Goal: Task Accomplishment & Management: Use online tool/utility

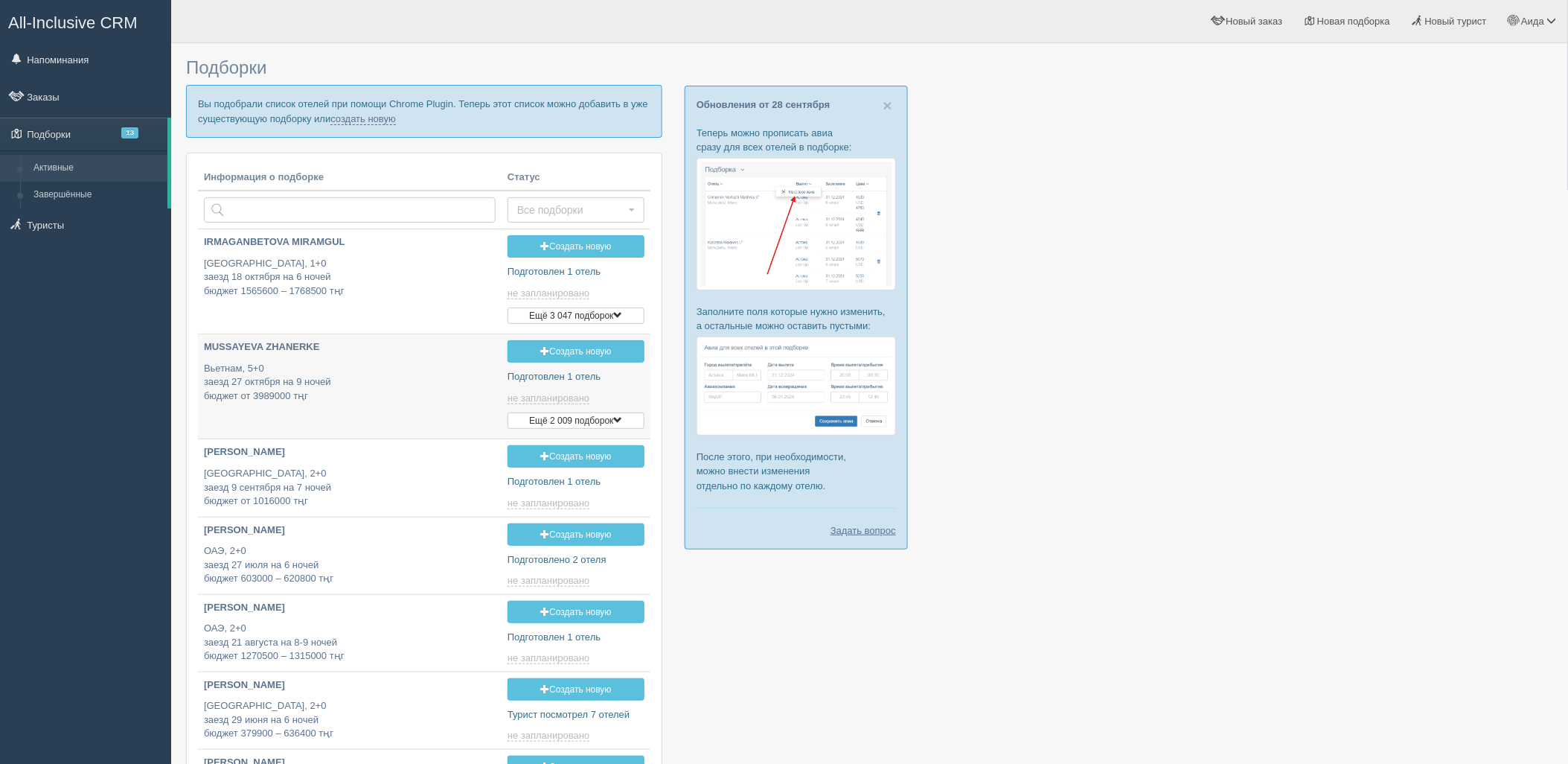
type input "[DATE] 16:00"
type input "2025-09-30 16:35"
click at [367, 121] on link "создать новую" at bounding box center [363, 119] width 66 height 12
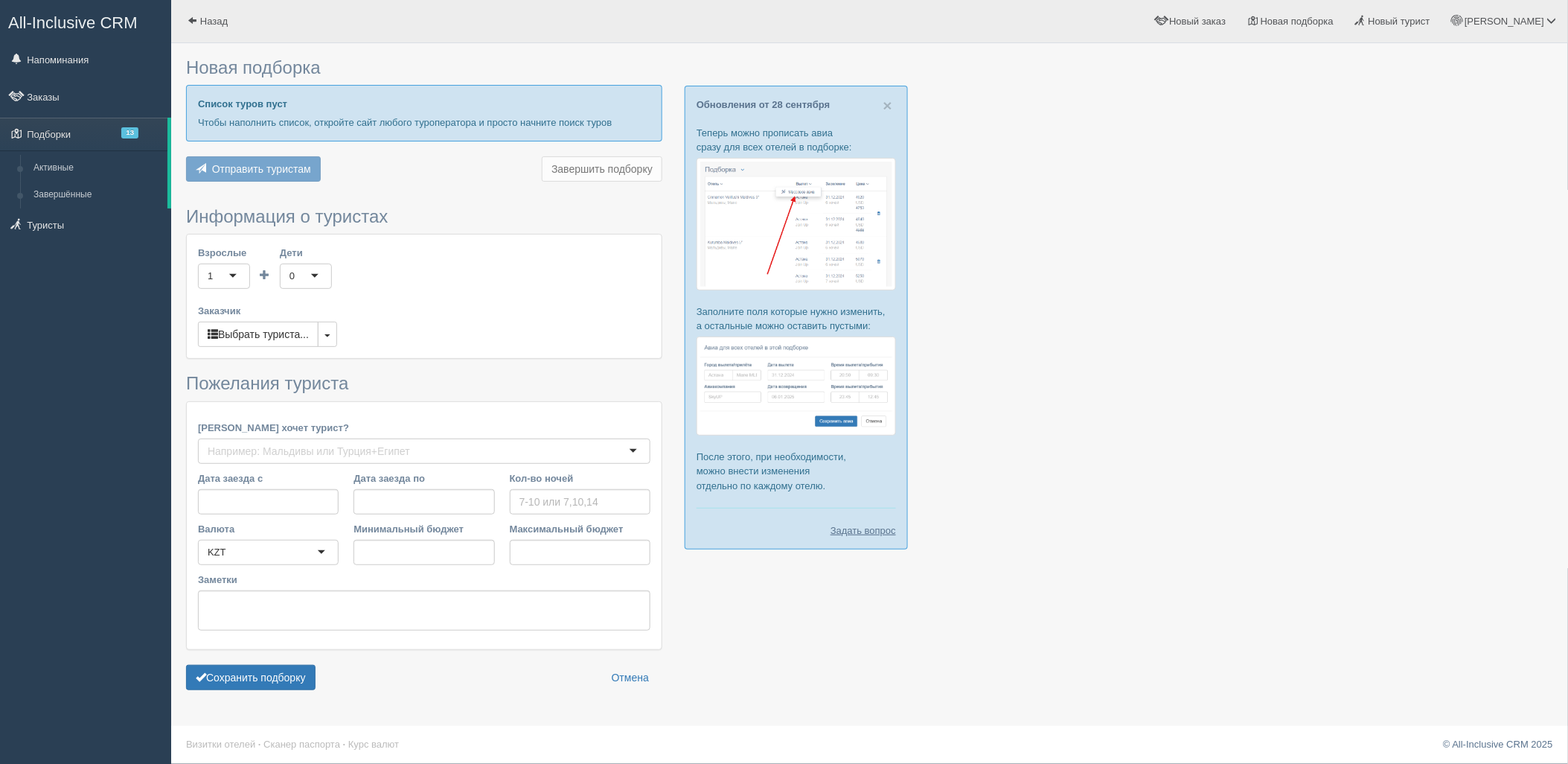
type input "6"
type input "1040100"
type input "1452500"
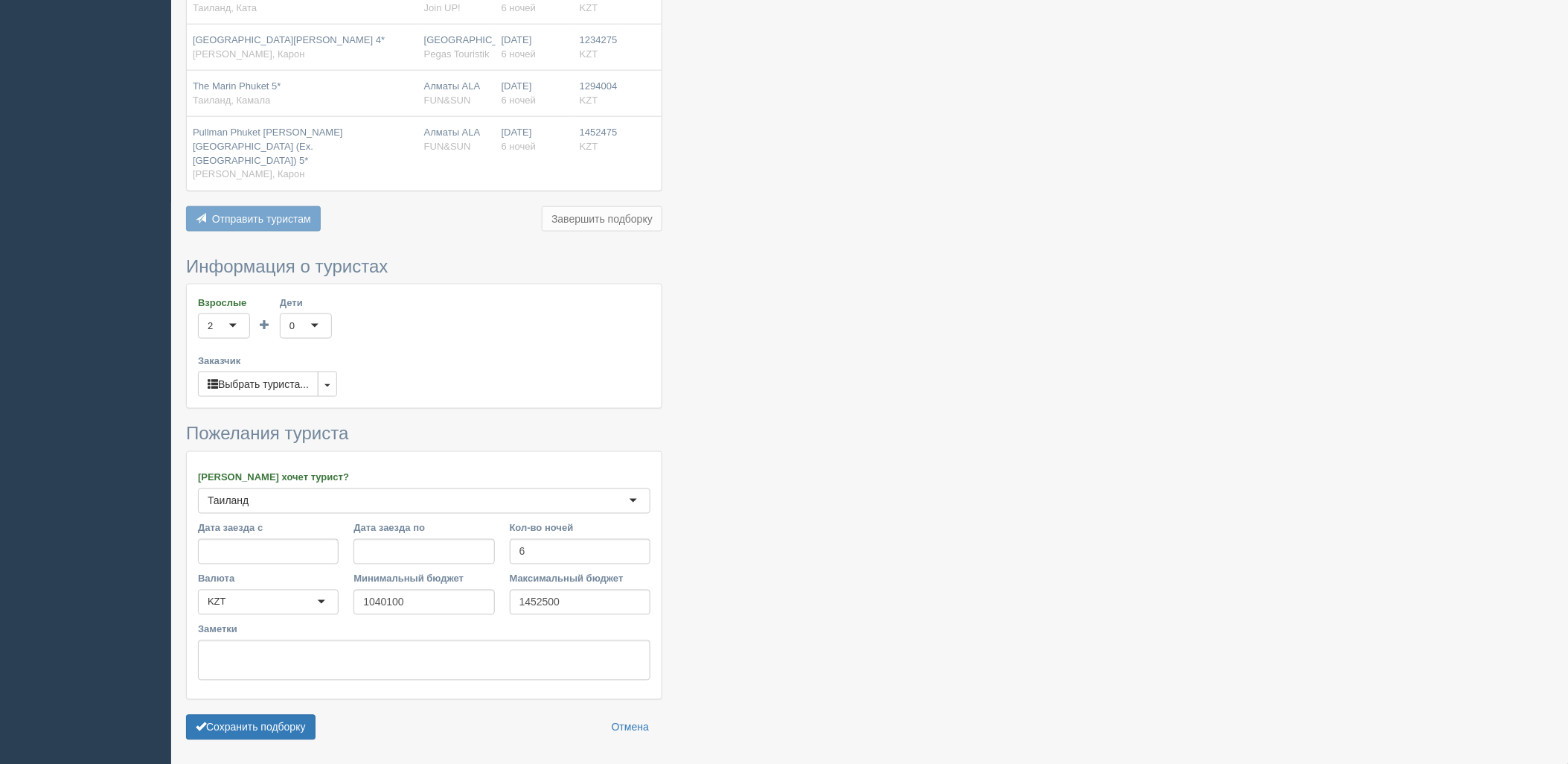
scroll to position [600, 0]
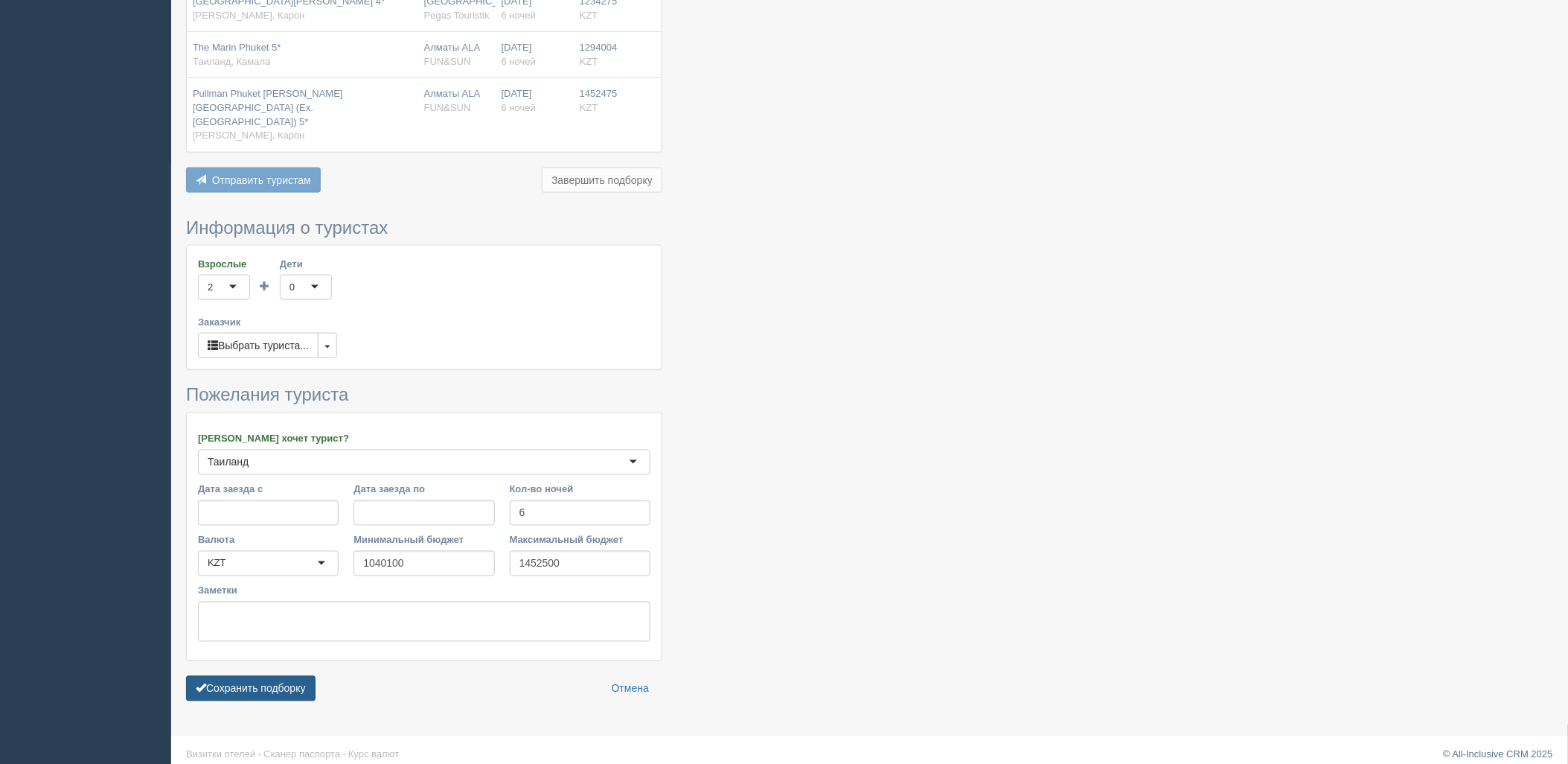
click at [298, 684] on button "Сохранить подборку" at bounding box center [251, 689] width 130 height 26
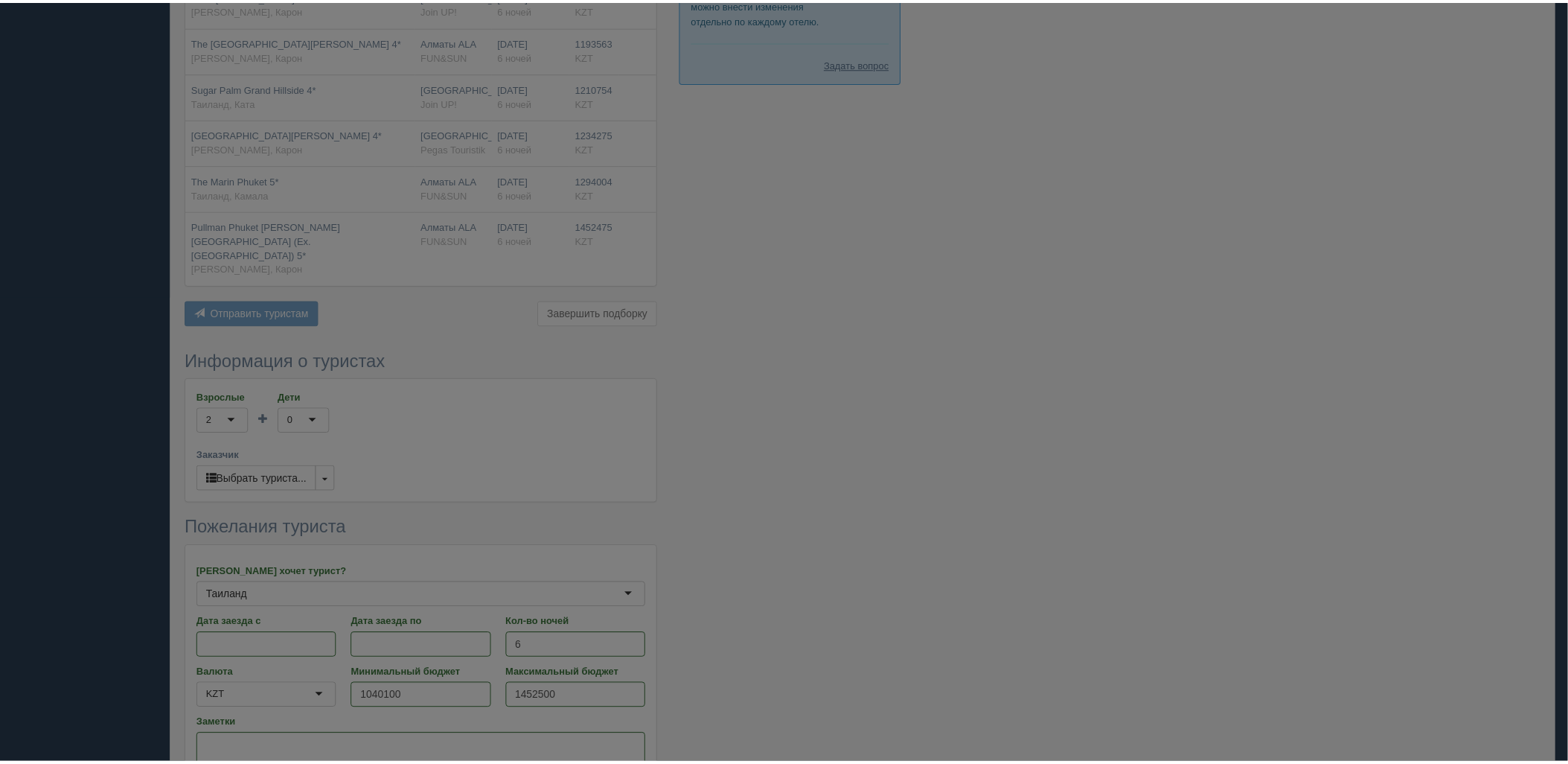
scroll to position [435, 0]
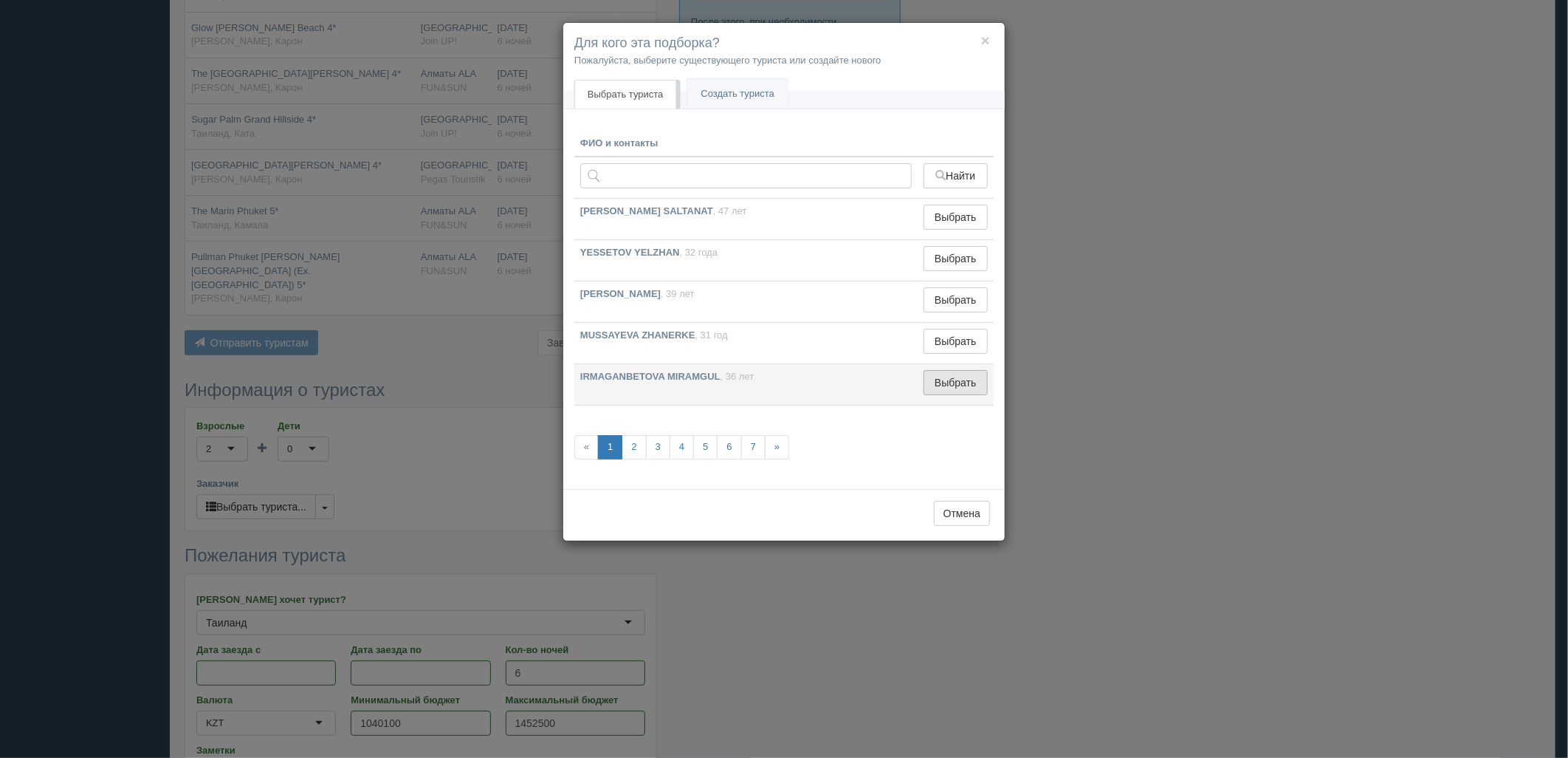
click at [953, 386] on button "Выбрать" at bounding box center [956, 382] width 64 height 25
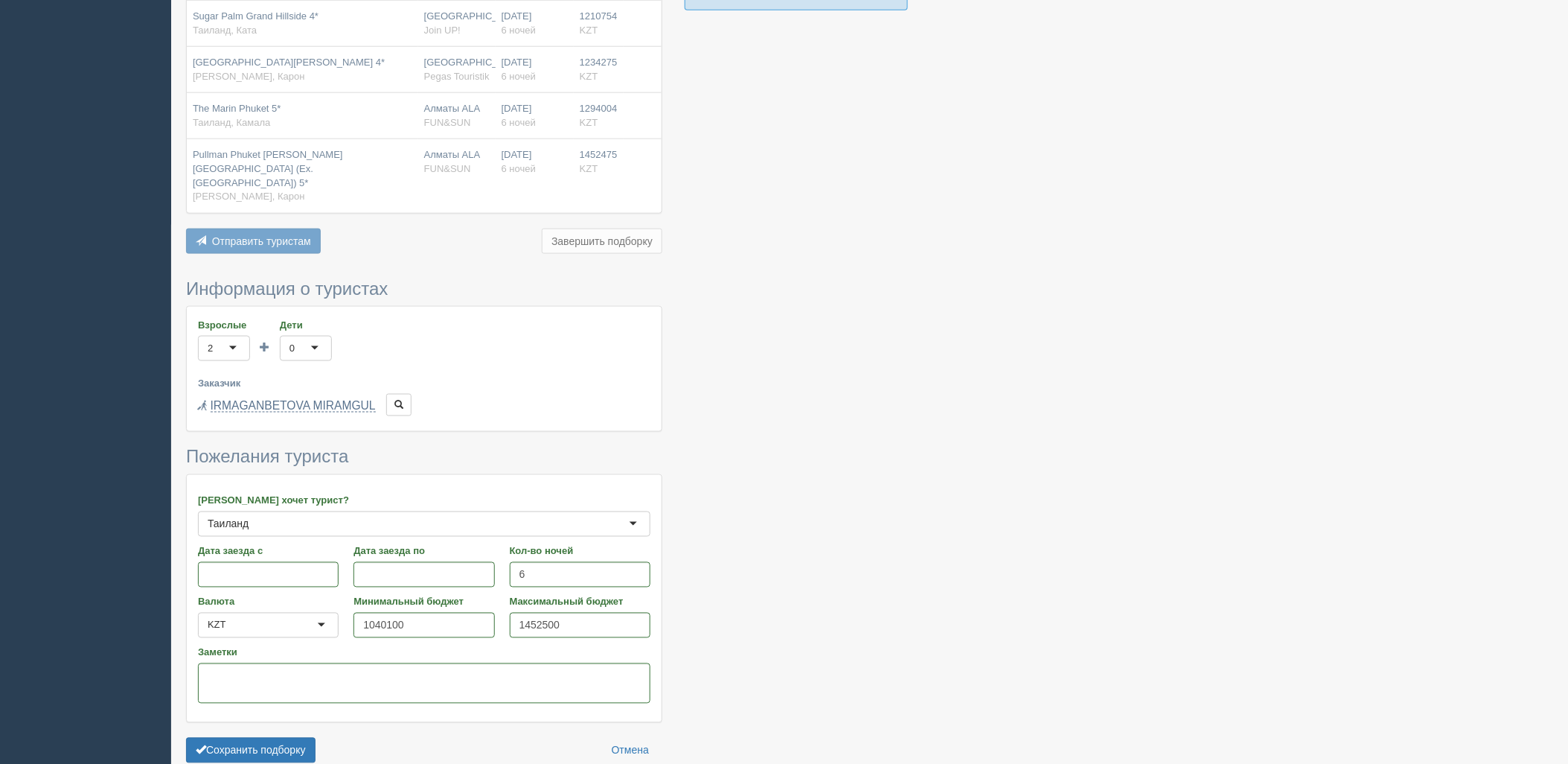
scroll to position [601, 0]
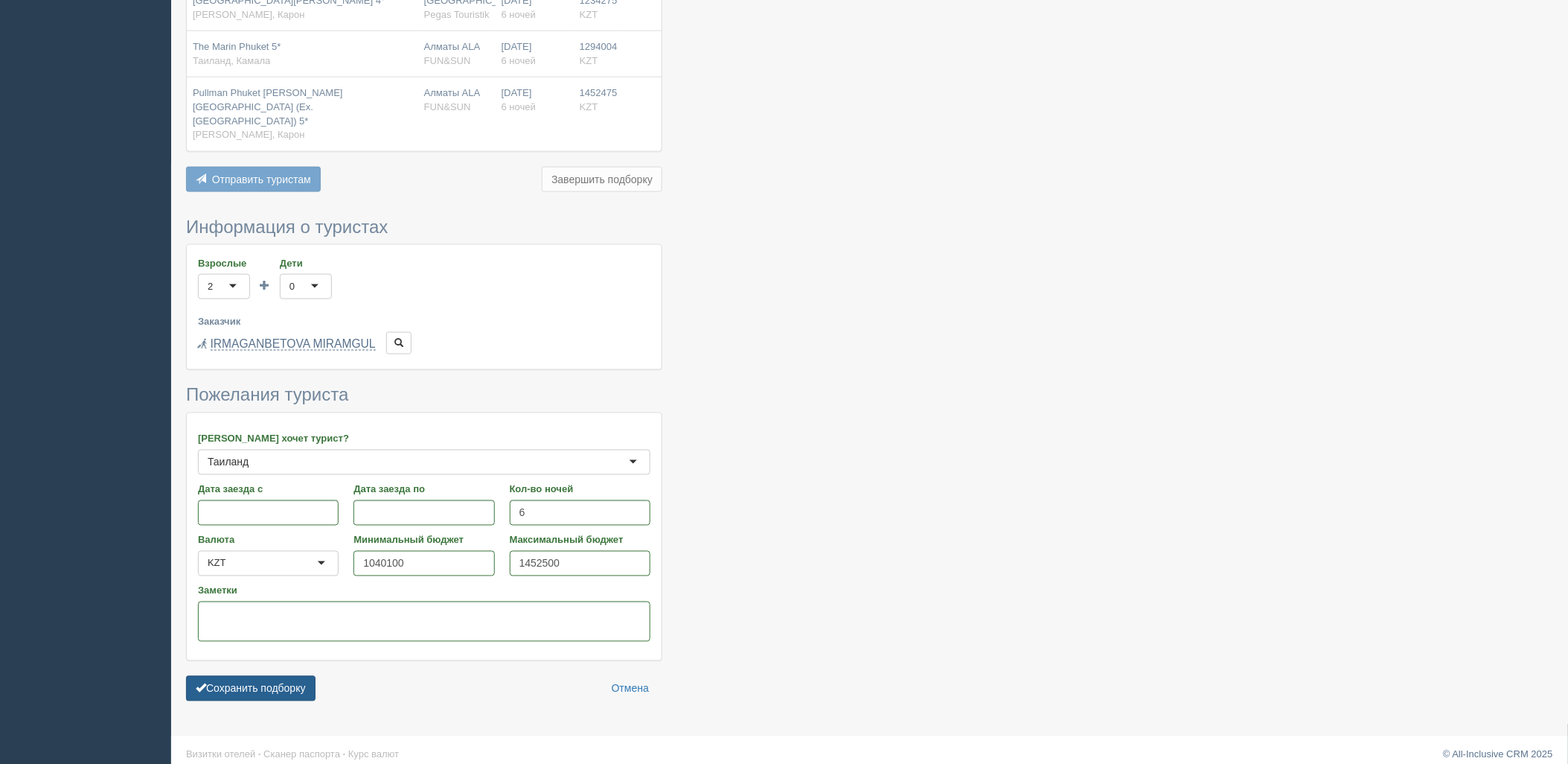
drag, startPoint x: 301, startPoint y: 650, endPoint x: 306, endPoint y: 670, distance: 20.6
click at [301, 657] on form "Информация о туристах Взрослые 2 2 1 2 3 4 5 6 7 8 9 10 11 12 13 14 15 16 17 18…" at bounding box center [424, 462] width 476 height 491
click at [306, 676] on button "Сохранить подборку" at bounding box center [251, 689] width 130 height 26
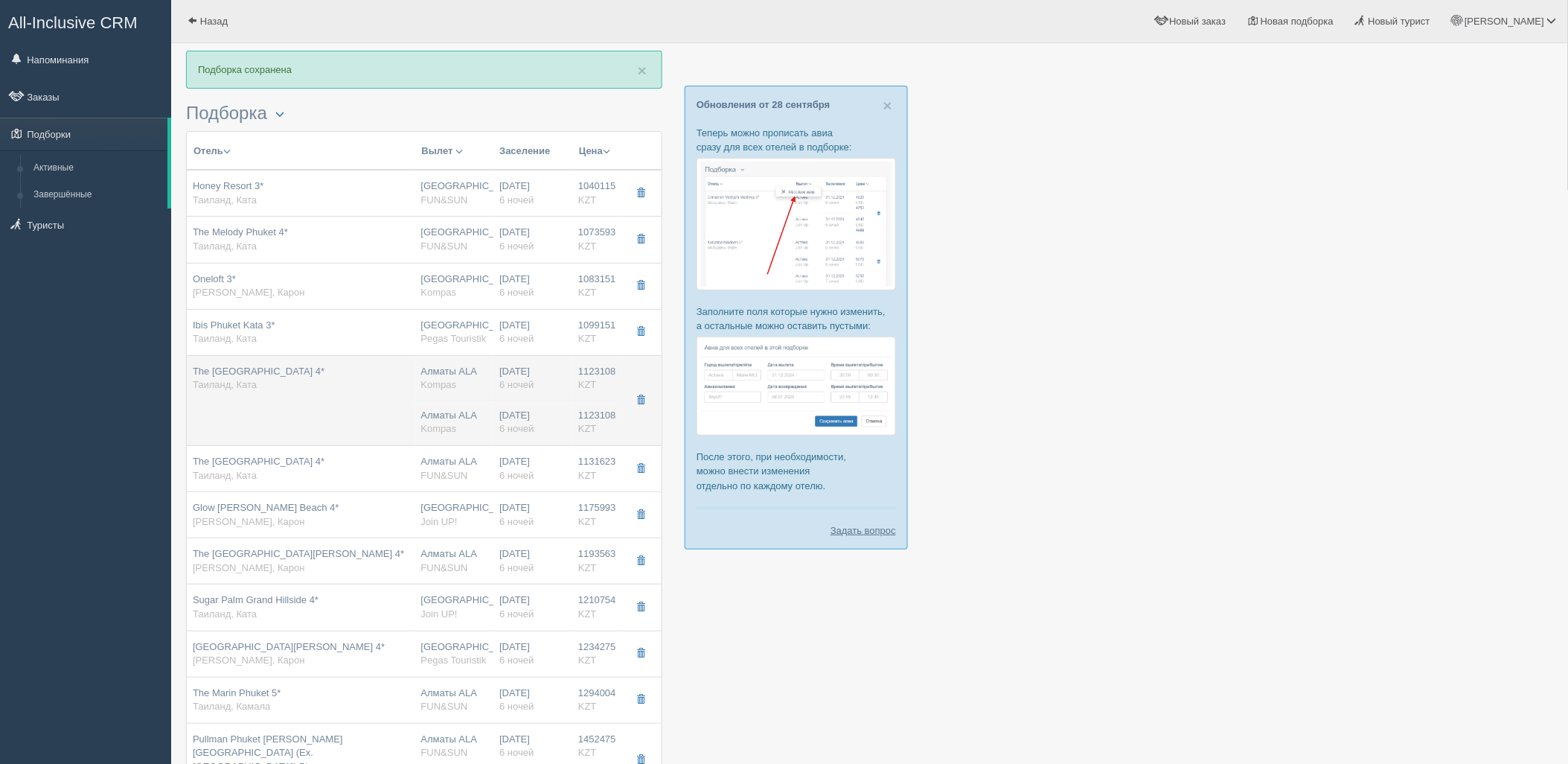
click at [398, 410] on td "The [GEOGRAPHIC_DATA] 4* Таиланд, [GEOGRAPHIC_DATA]" at bounding box center [301, 399] width 228 height 90
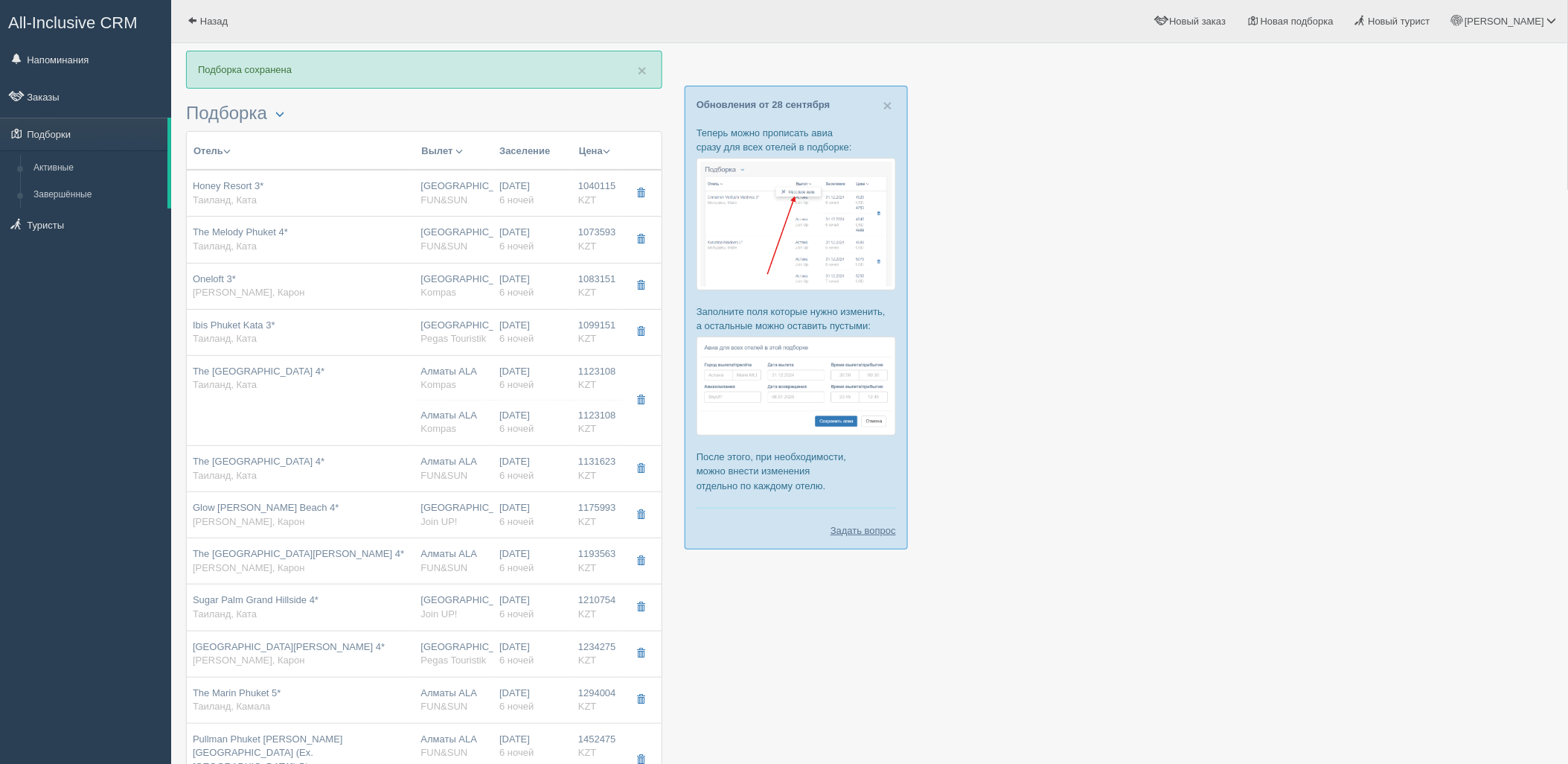
type input "The [GEOGRAPHIC_DATA] 4*"
type input "[URL][DOMAIN_NAME]"
type input "Таиланд"
type input "Ката"
type input "1123108.00"
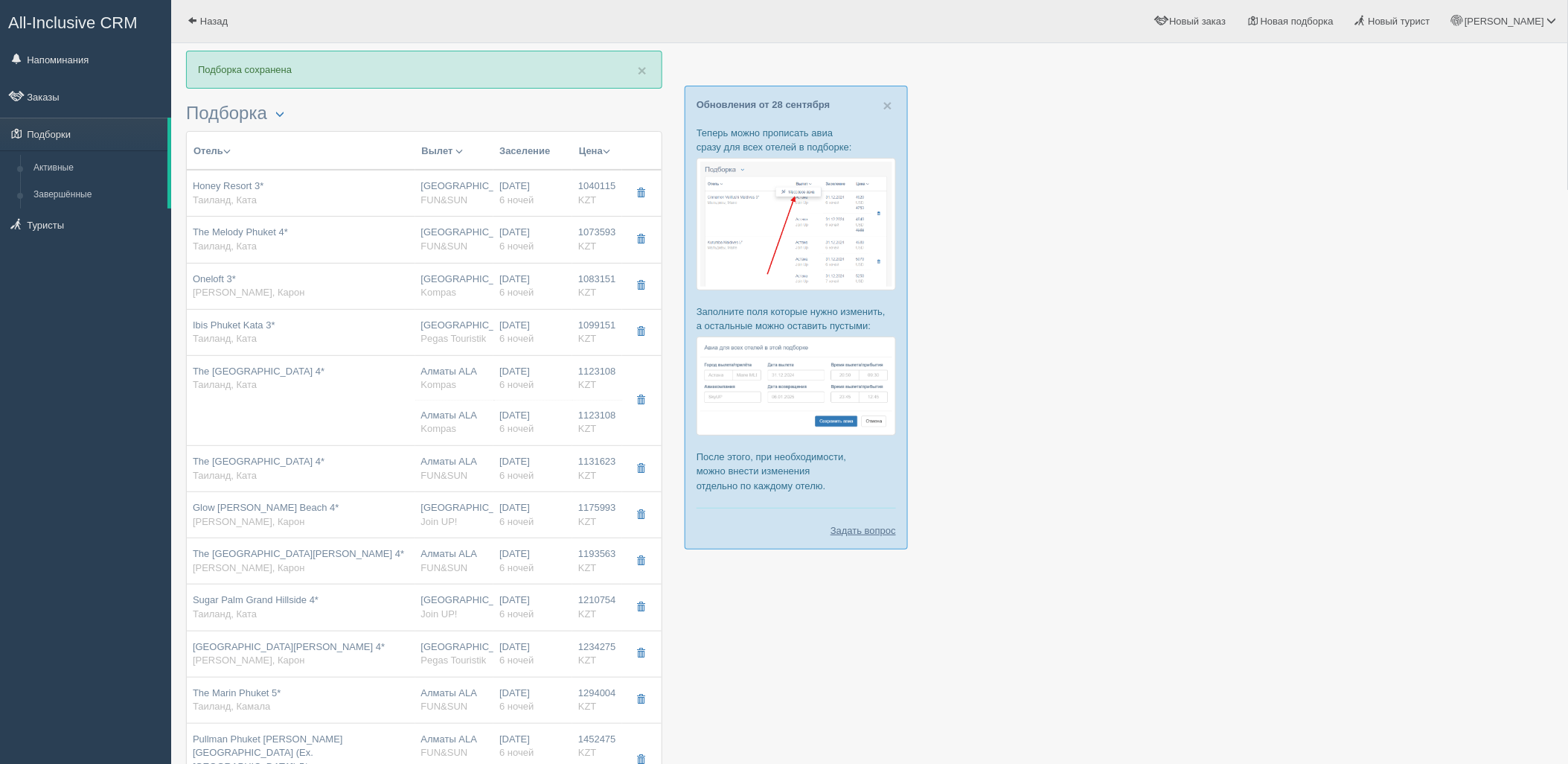
type input "Алматы ALA"
type input "Пхукет HKT"
type input "00:30"
type input "09:30"
type input "Air Astana"
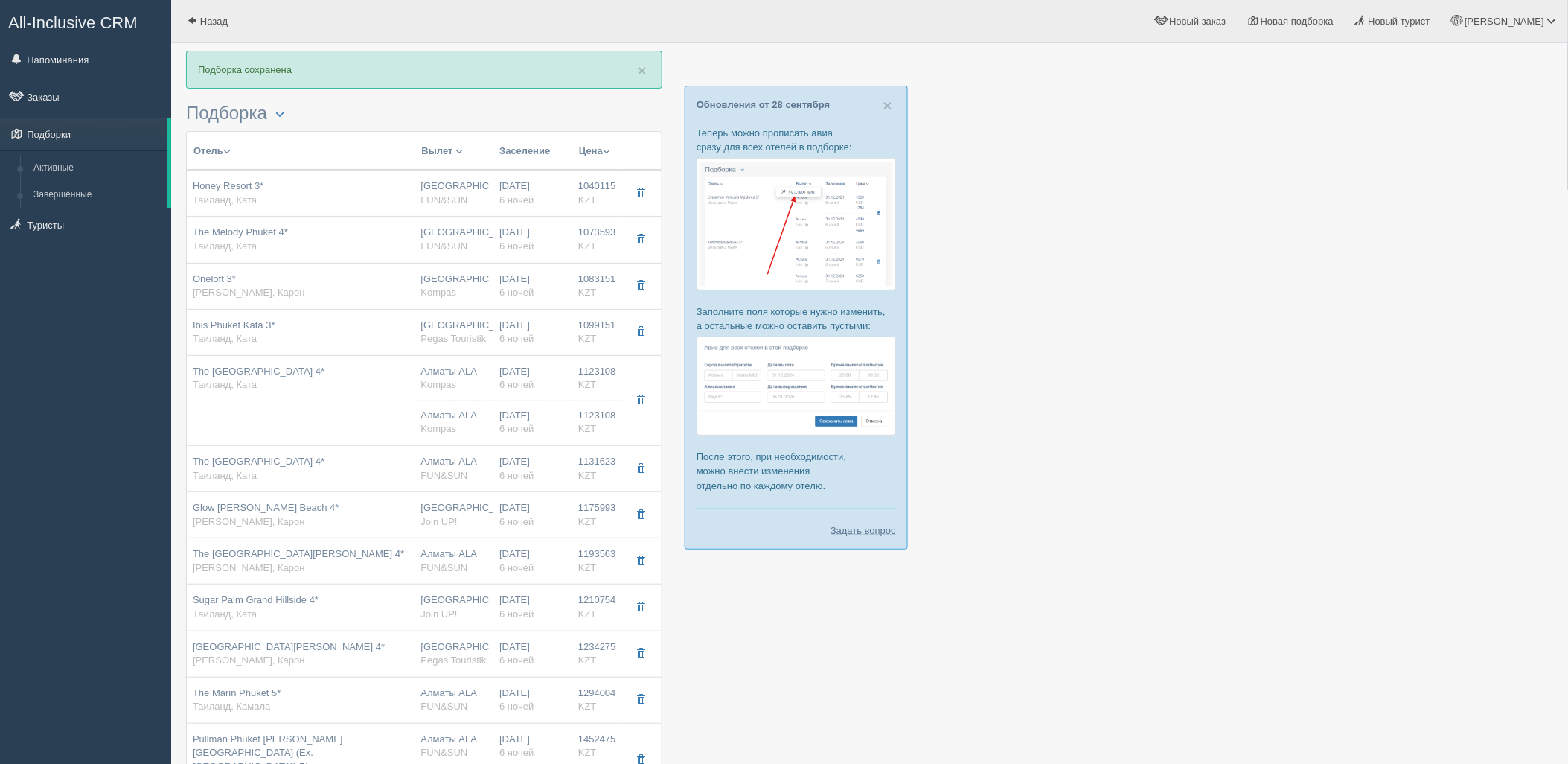
type input "10:45"
type input "16:15"
type input "6"
type input "deluxe pool view"
type input "BB - Только завтрак"
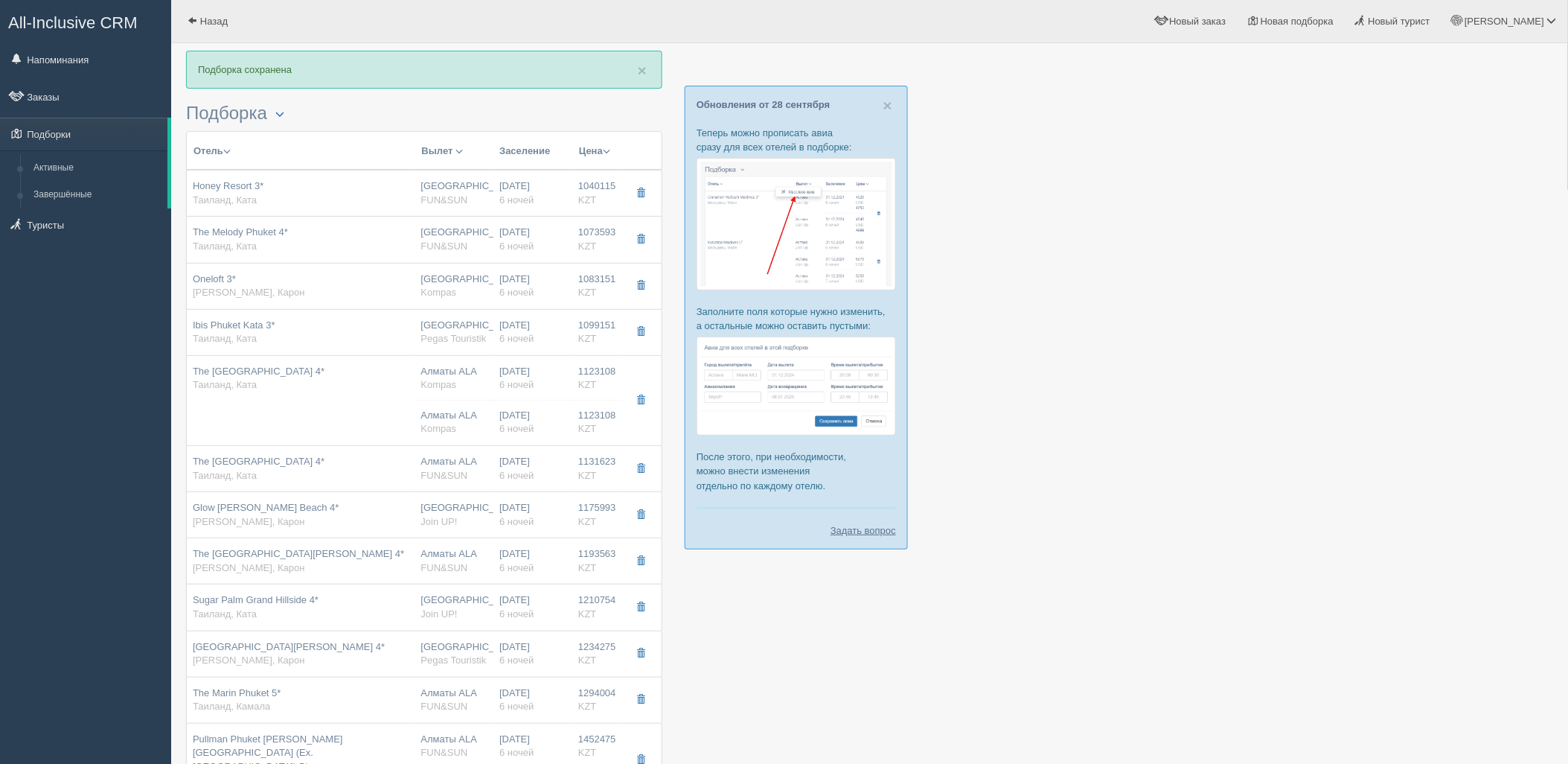
type input "Kompas"
type input "https://tourvisor.ru/countries#!/hotel=the-palmery-resort-spa"
type input "1123108.00"
type input "Алматы ALA"
type input "Пхукет HKT"
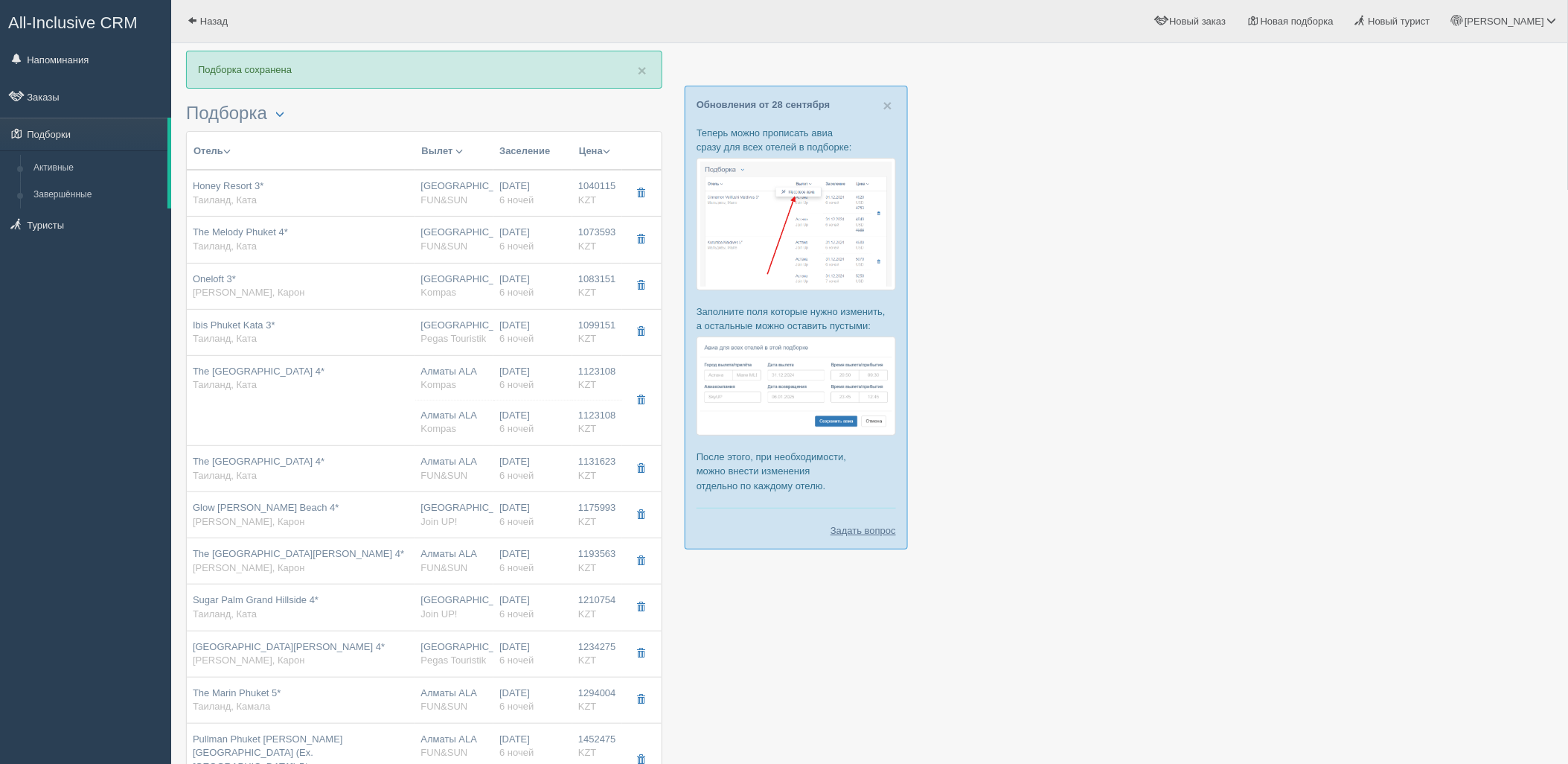
type input "00:30"
type input "09:30"
type input "Air Astana"
type input "10:45"
type input "16:15"
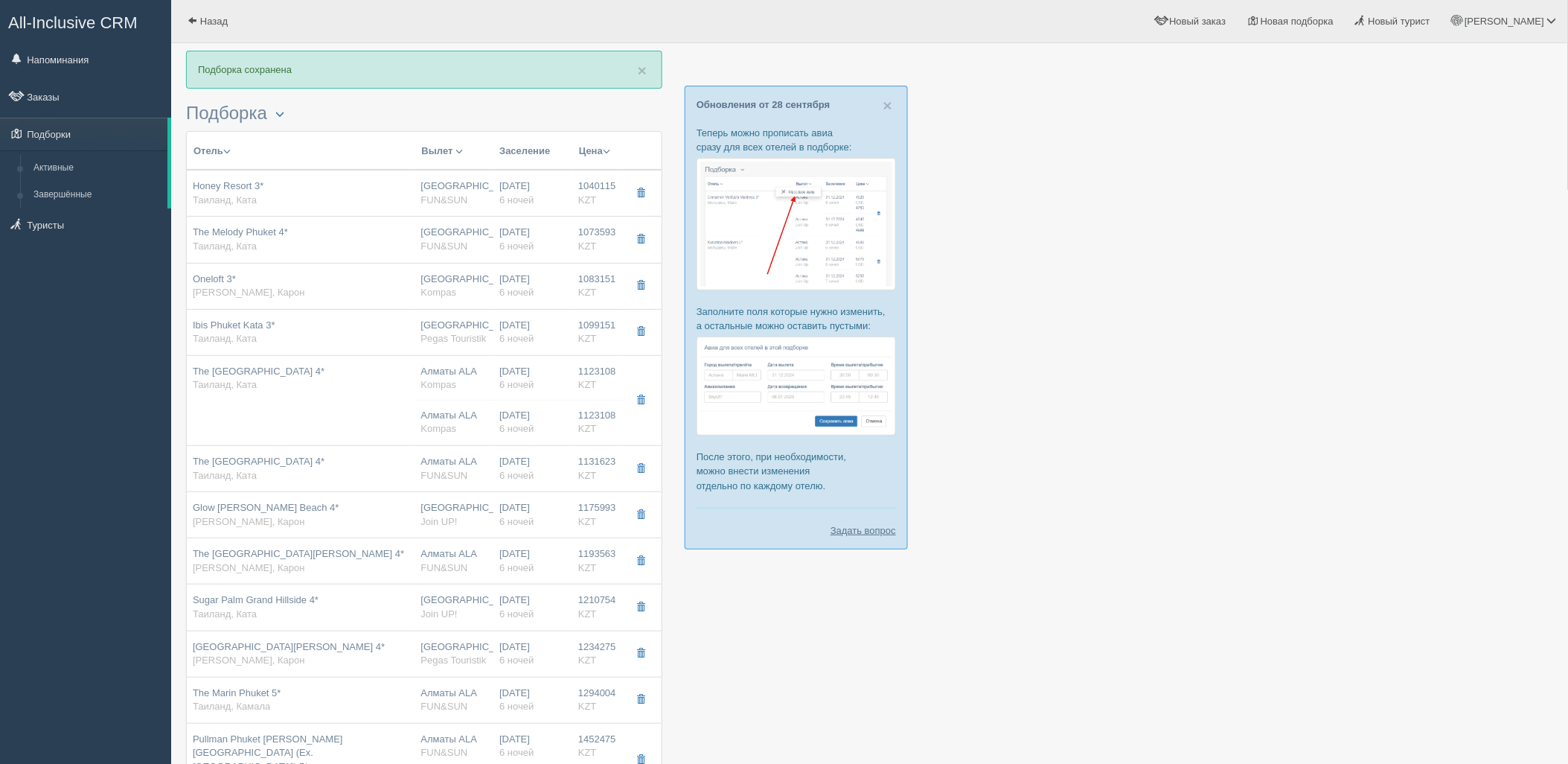
type input "6"
type input "deluxe pool view"
type input "BB - Только завтрак"
type input "Kompas"
type input "https://tourvisor.ru/countries#!/hotel=the-palmery-resort-spa"
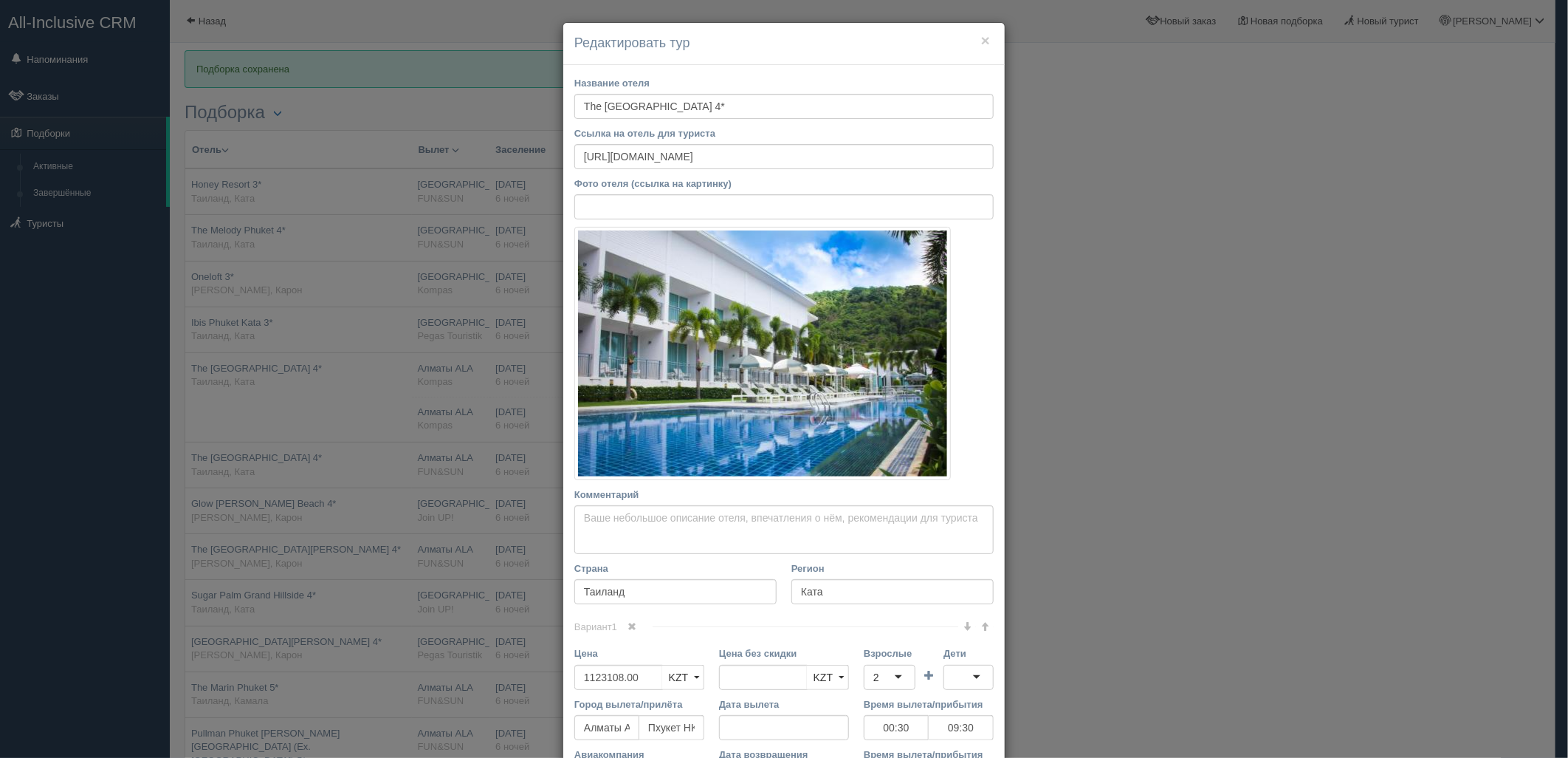
click at [628, 627] on span at bounding box center [632, 626] width 8 height 8
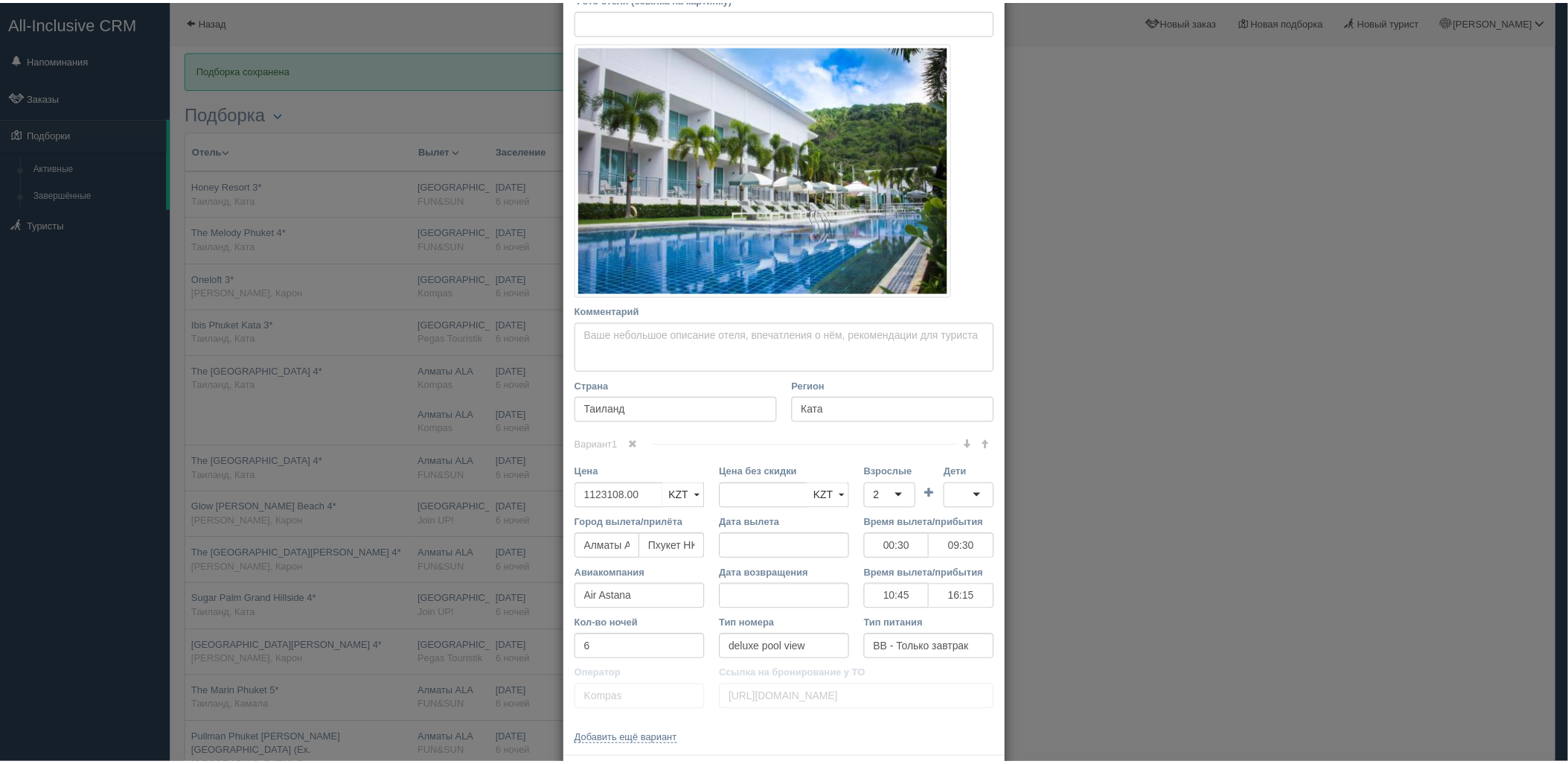
scroll to position [256, 0]
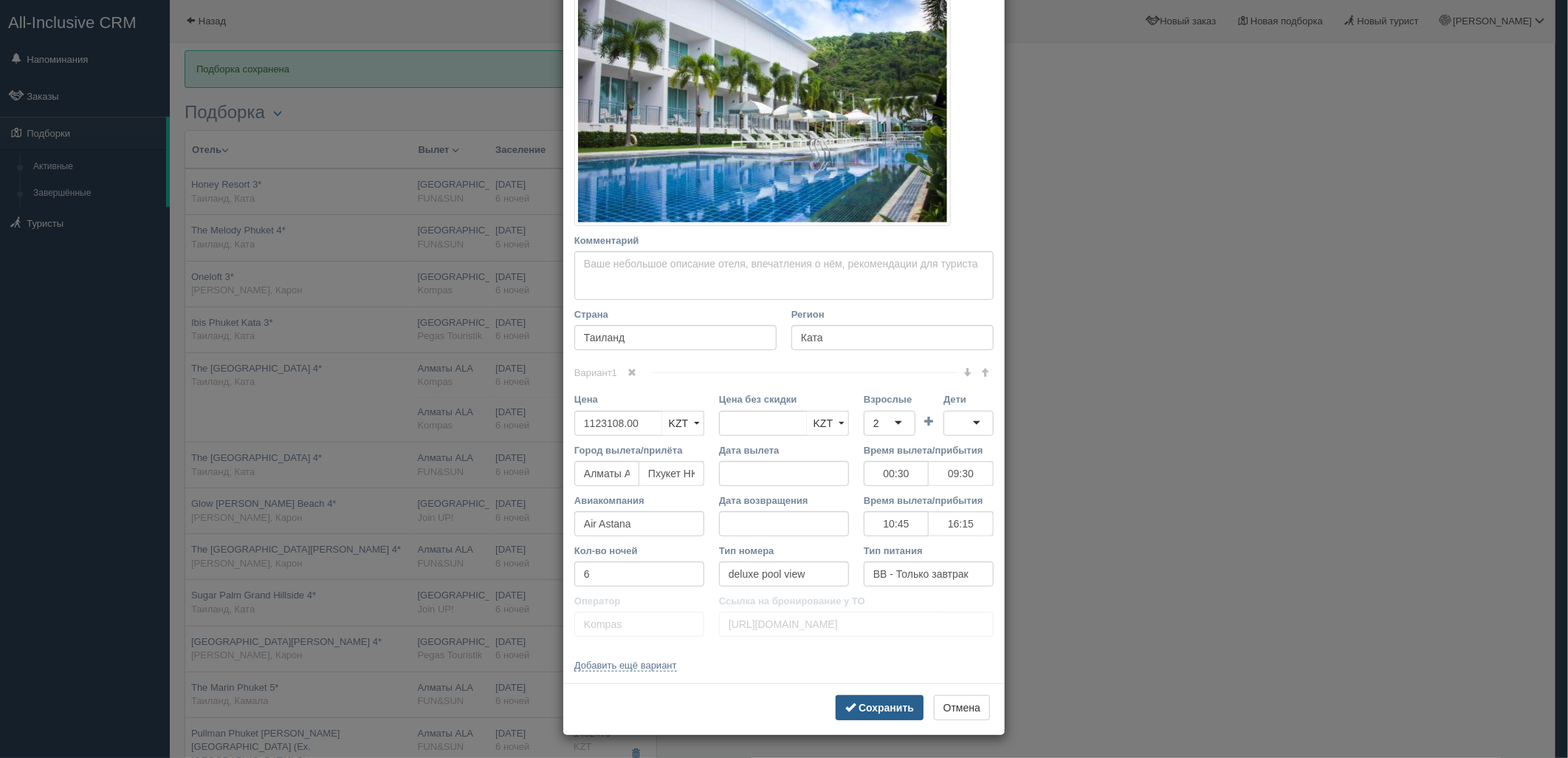
click at [881, 702] on b "Сохранить" at bounding box center [886, 707] width 55 height 12
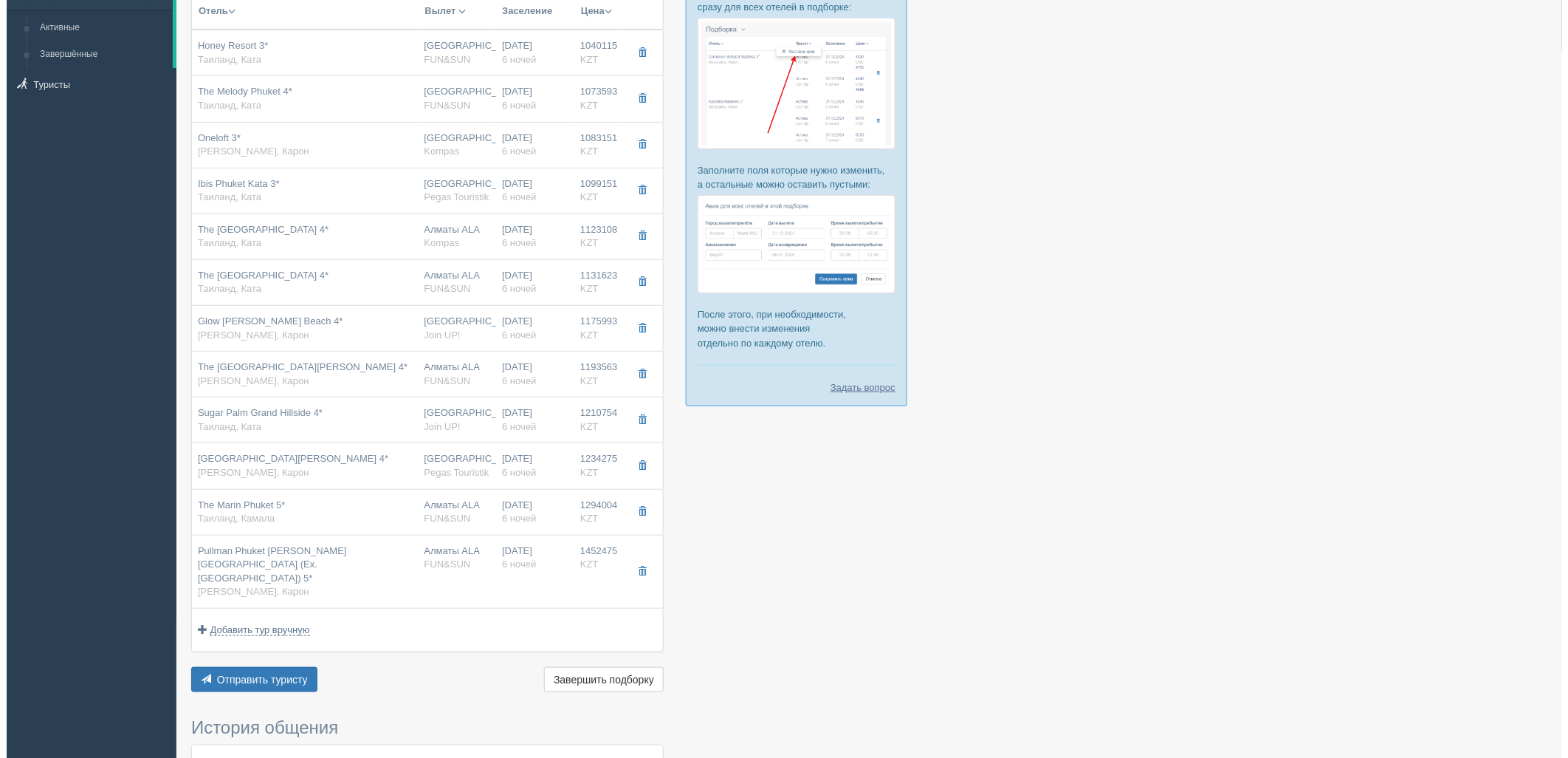
scroll to position [226, 0]
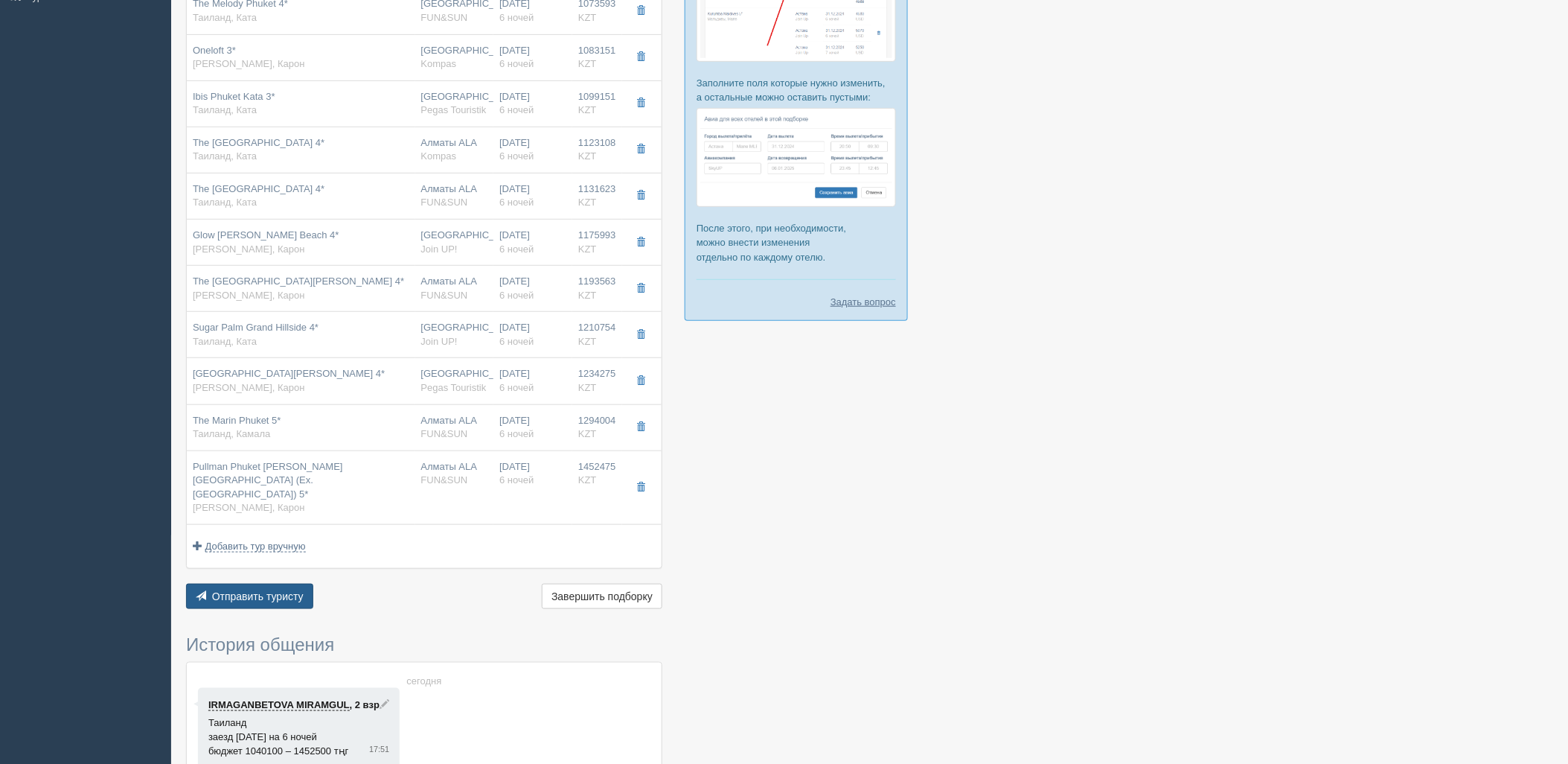
click at [302, 591] on span "Отправить туристу" at bounding box center [257, 597] width 91 height 12
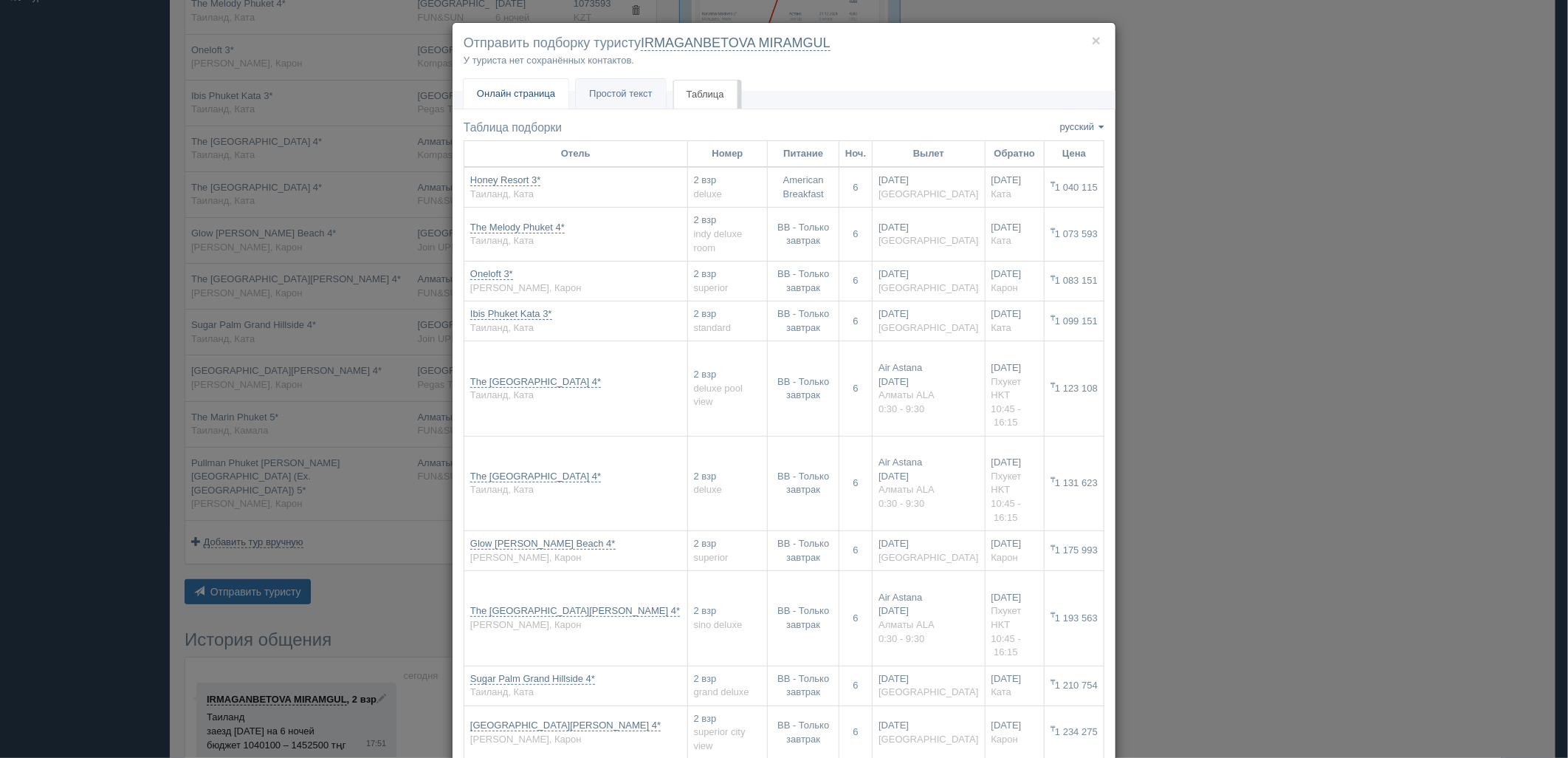
click at [541, 94] on span "Онлайн страница" at bounding box center [516, 93] width 78 height 11
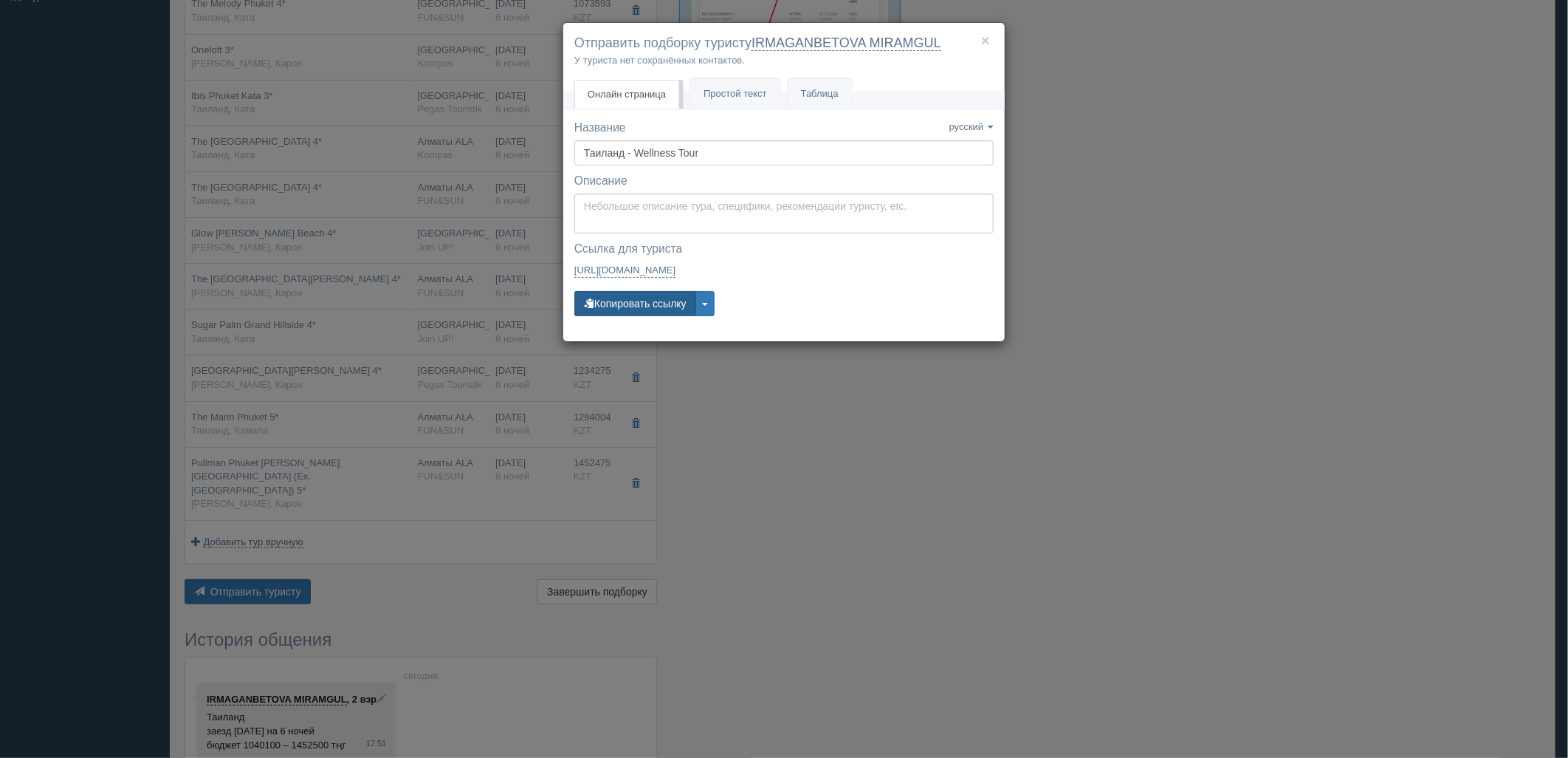
click at [661, 301] on button "Копировать ссылку" at bounding box center [636, 304] width 122 height 25
click at [651, 308] on button "Копировать ссылку" at bounding box center [636, 304] width 122 height 25
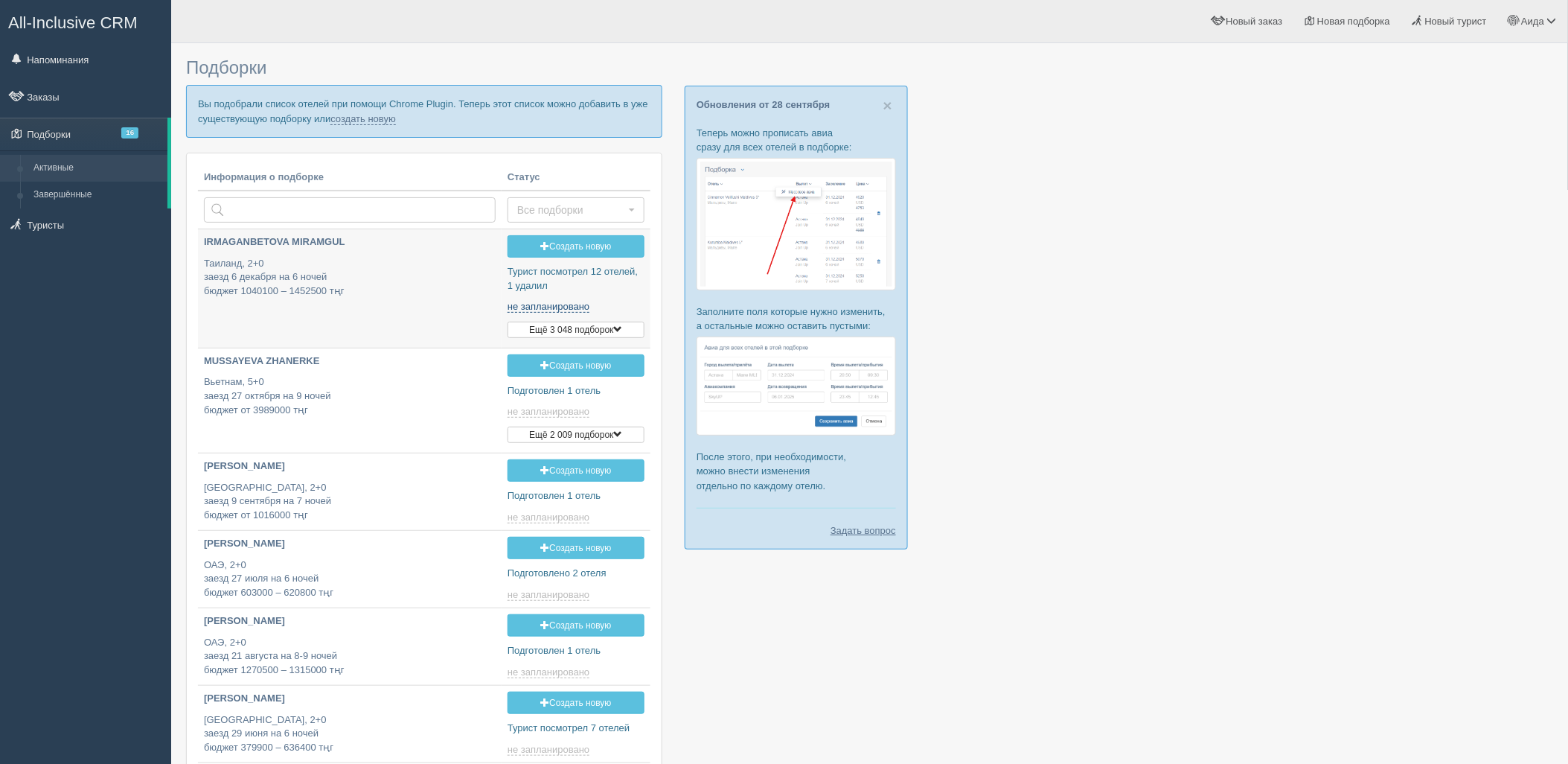
type input "2025-09-30 17:50"
click at [357, 116] on link "создать новую" at bounding box center [363, 119] width 66 height 12
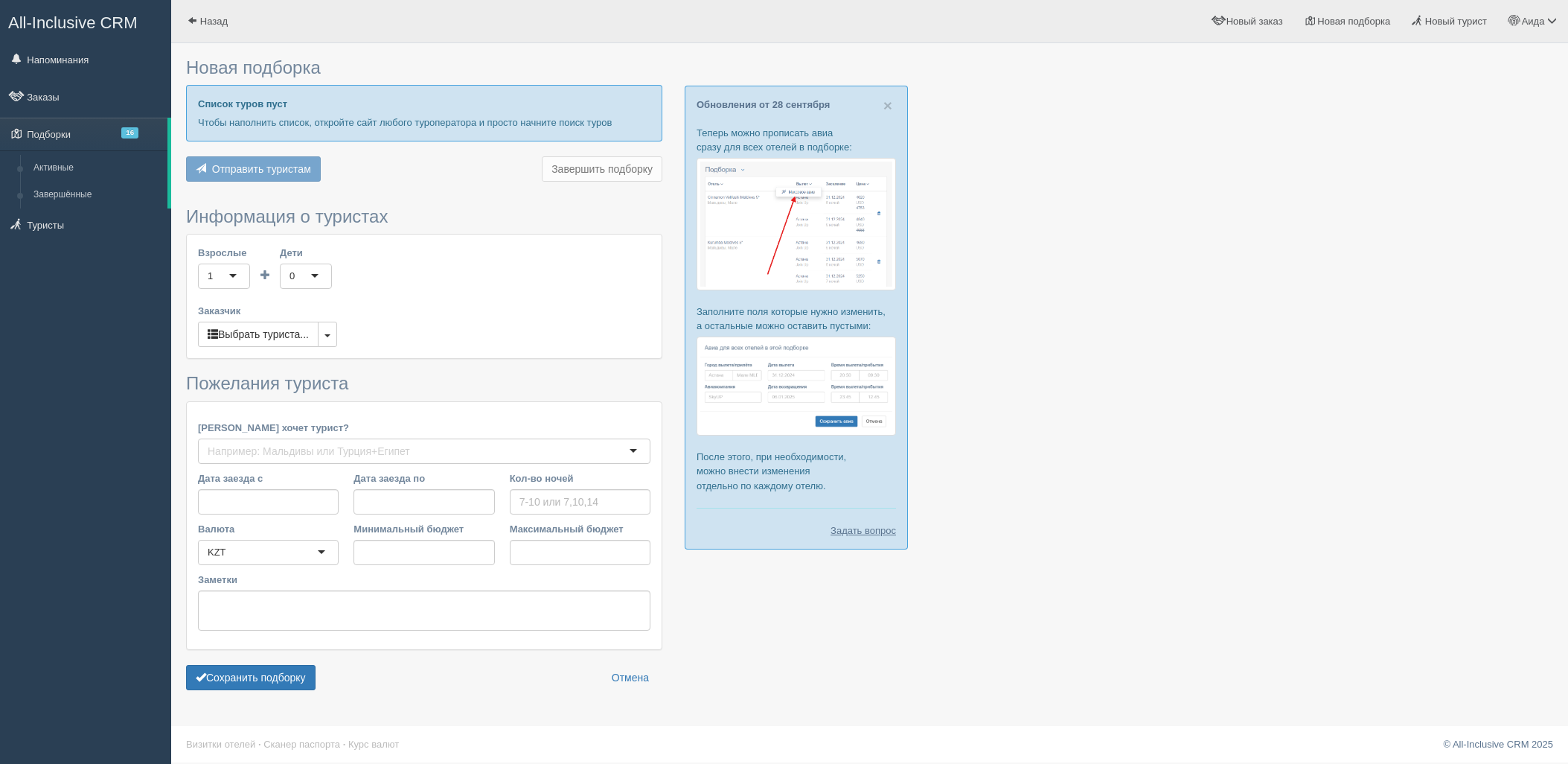
type input "7"
type input "1083000"
type input "1379400"
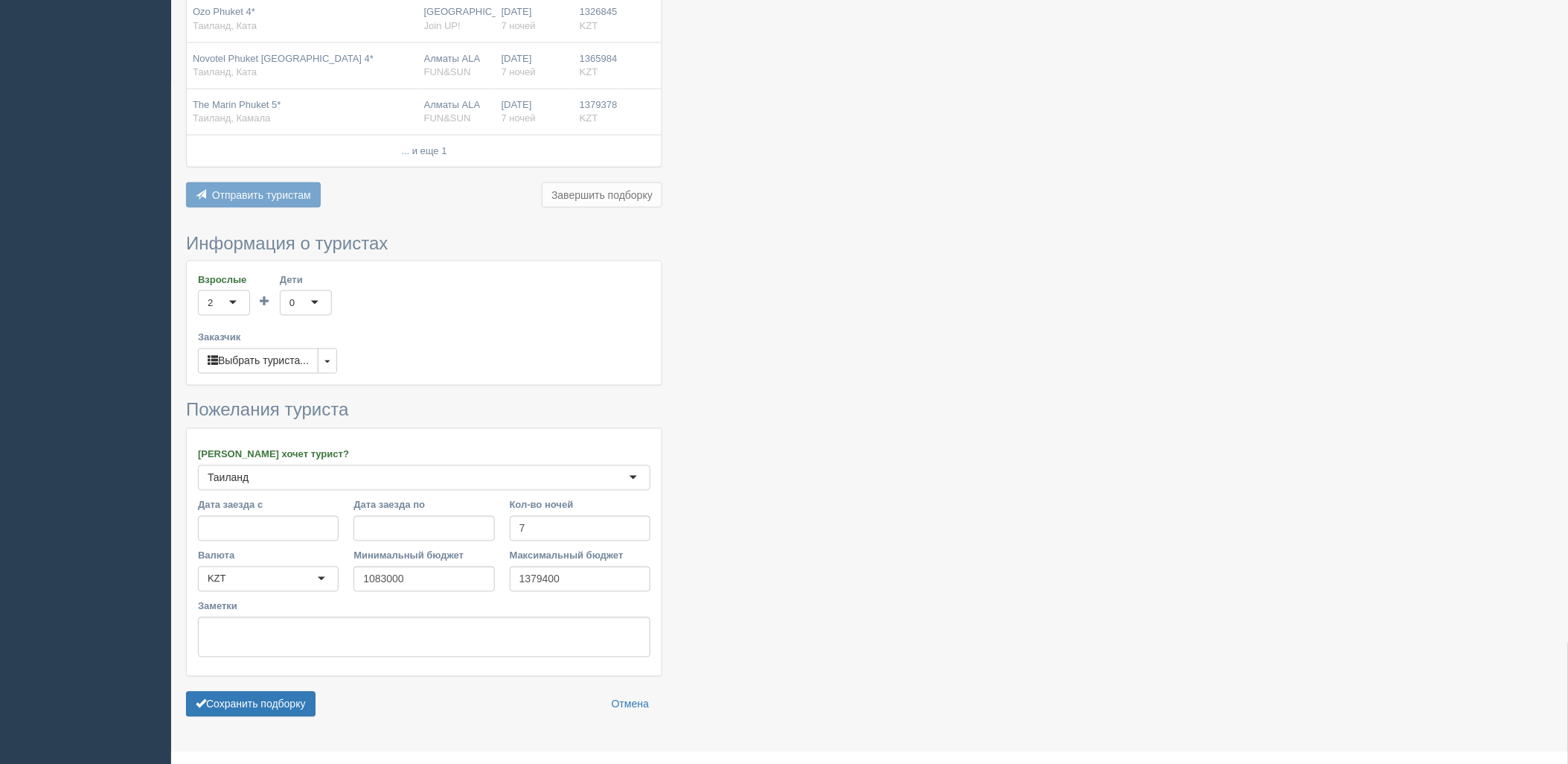
scroll to position [711, 0]
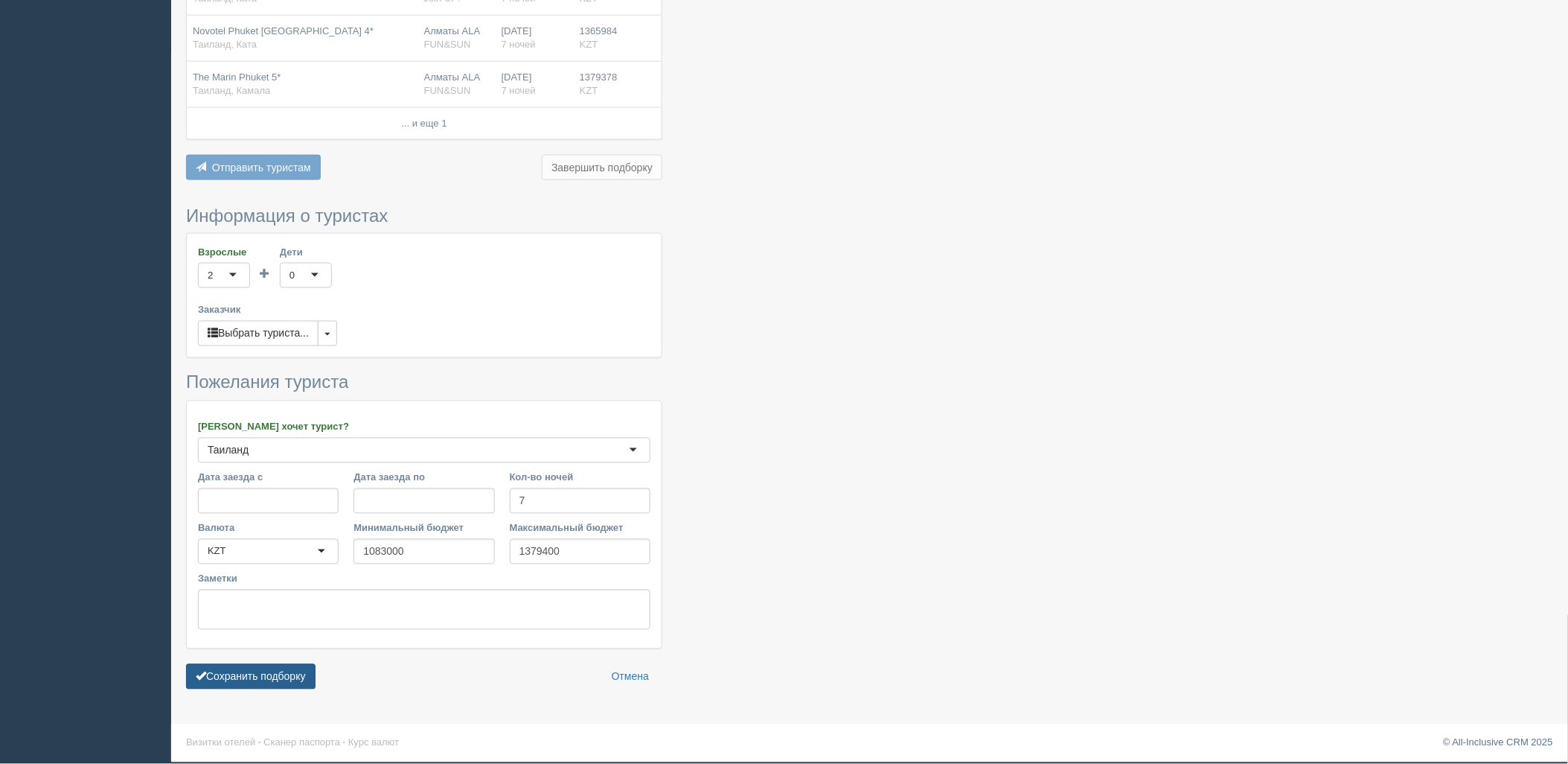
click at [270, 688] on button "Сохранить подборку" at bounding box center [251, 677] width 130 height 26
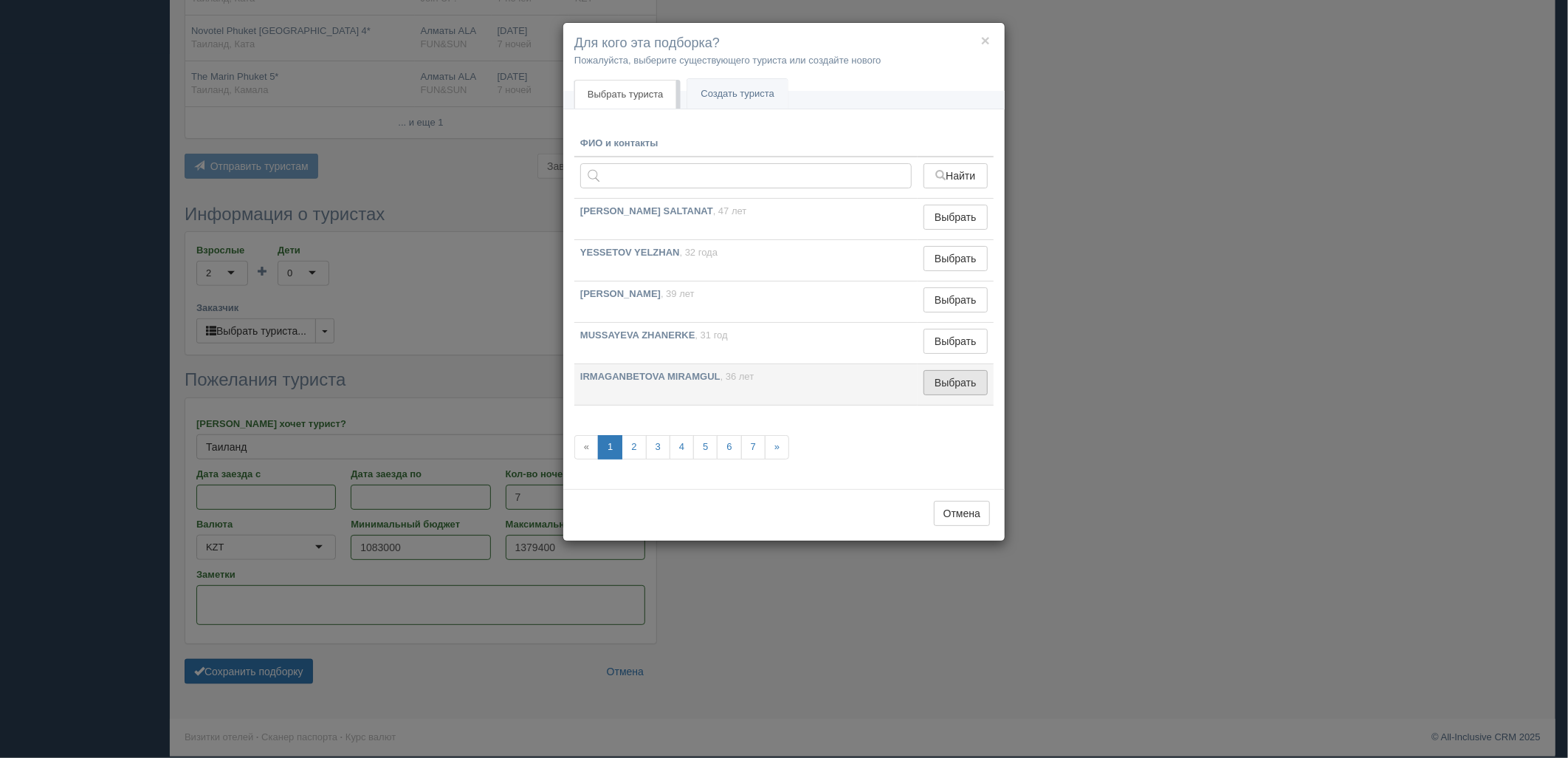
click at [935, 384] on button "Выбрать" at bounding box center [956, 382] width 64 height 25
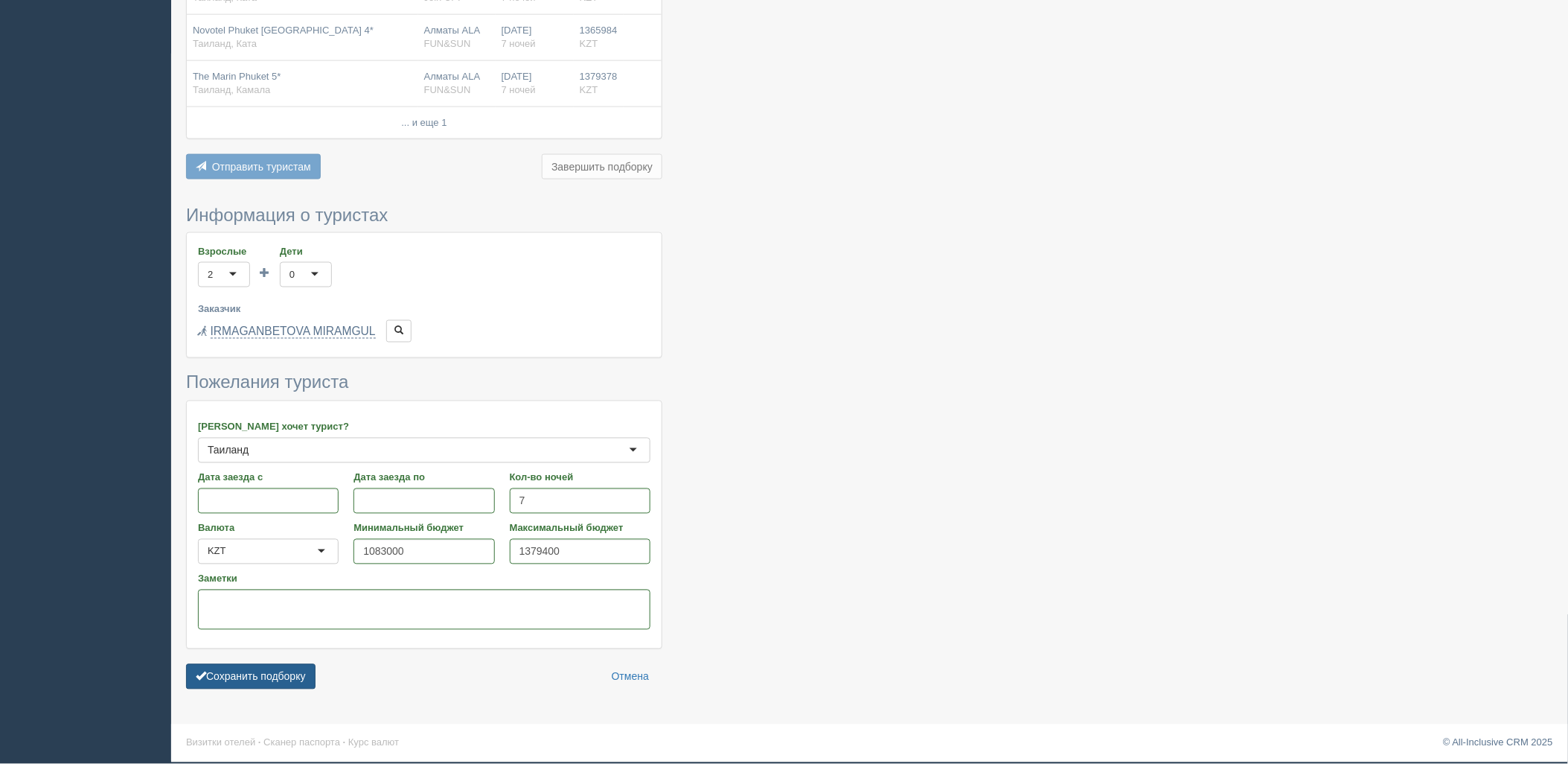
click at [297, 671] on button "Сохранить подборку" at bounding box center [251, 677] width 130 height 26
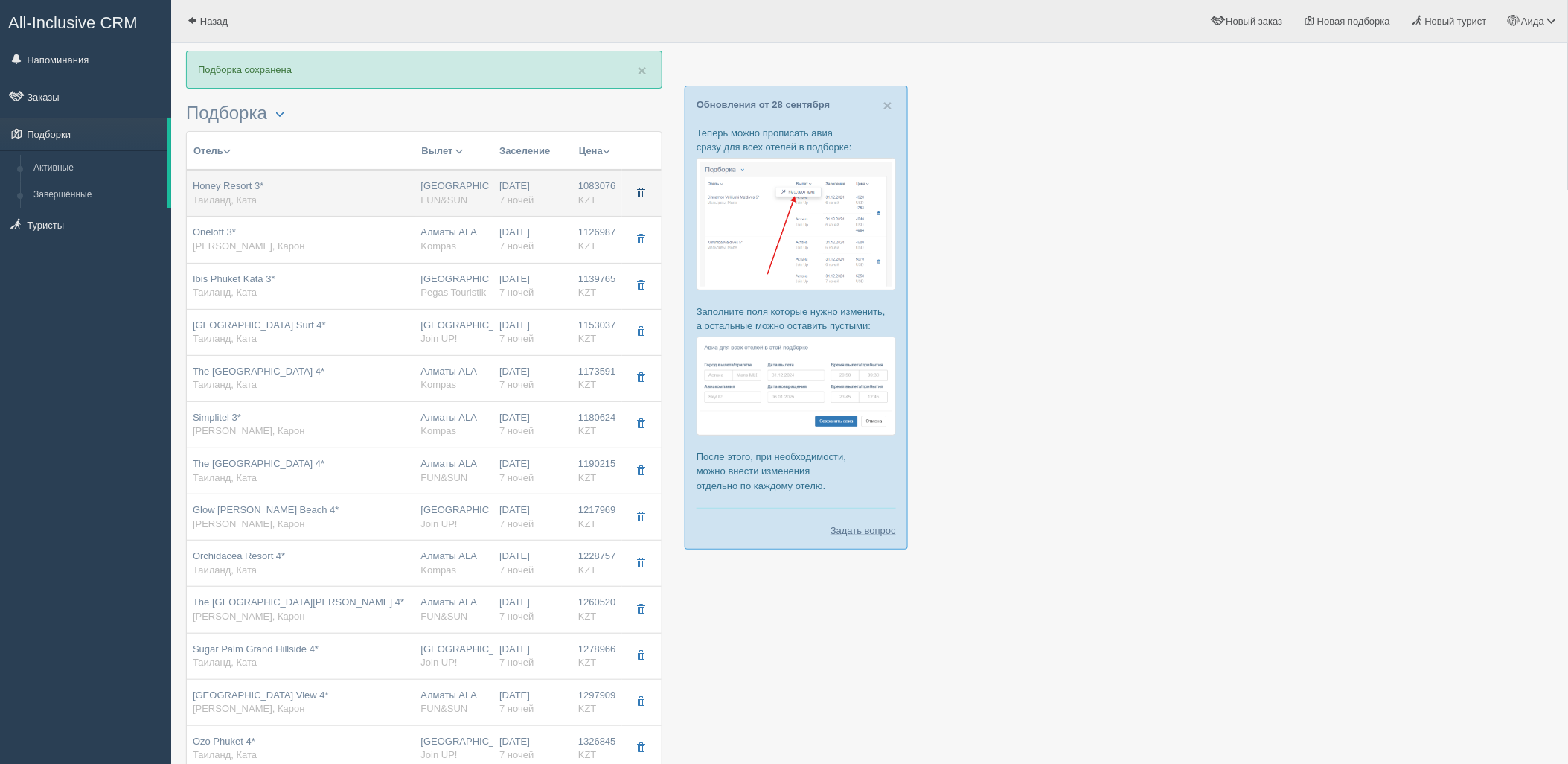
click at [642, 196] on span "button" at bounding box center [641, 192] width 9 height 9
click at [631, 190] on button "button" at bounding box center [641, 193] width 26 height 22
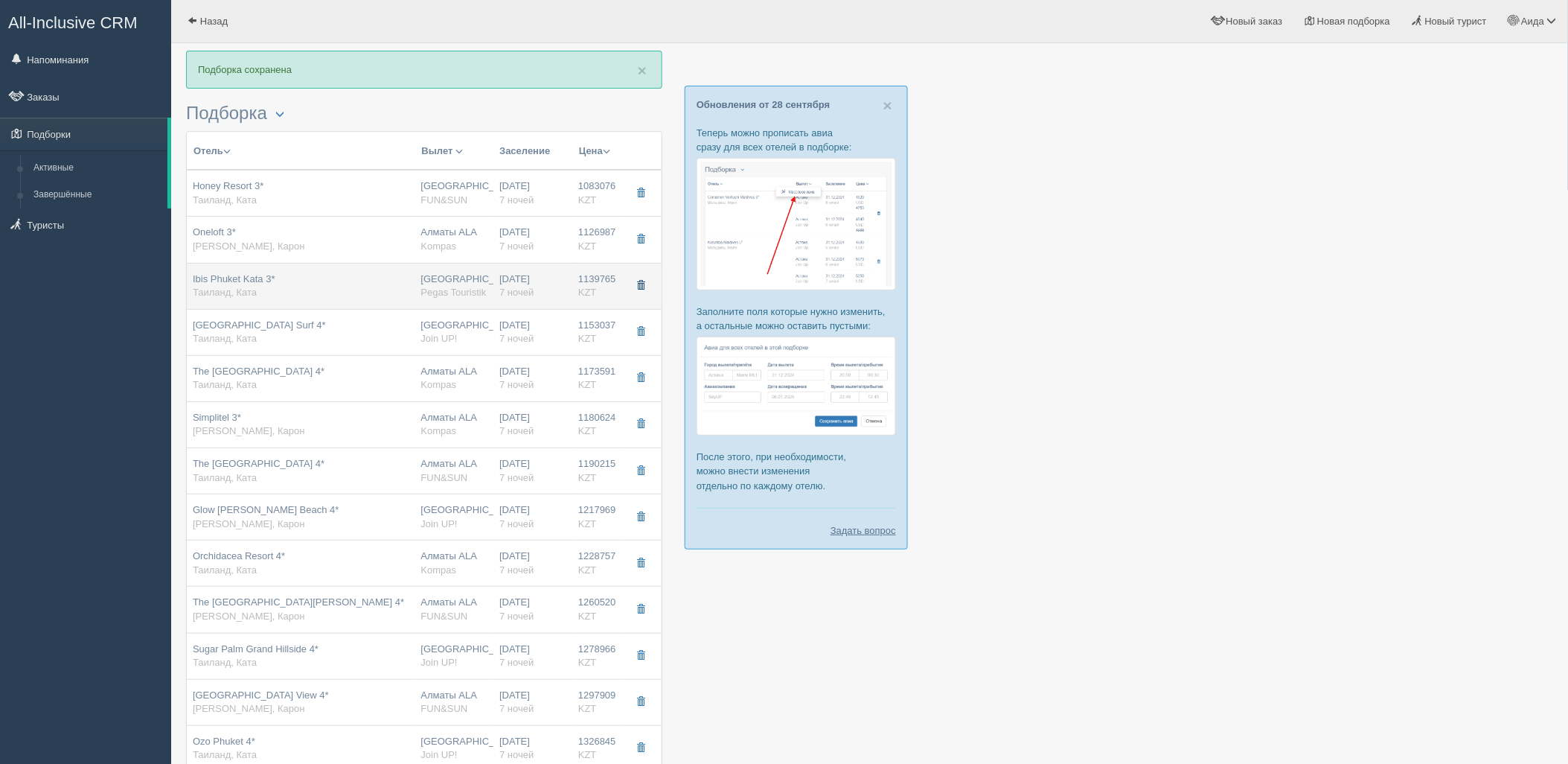
click at [643, 292] on button "button" at bounding box center [641, 285] width 26 height 22
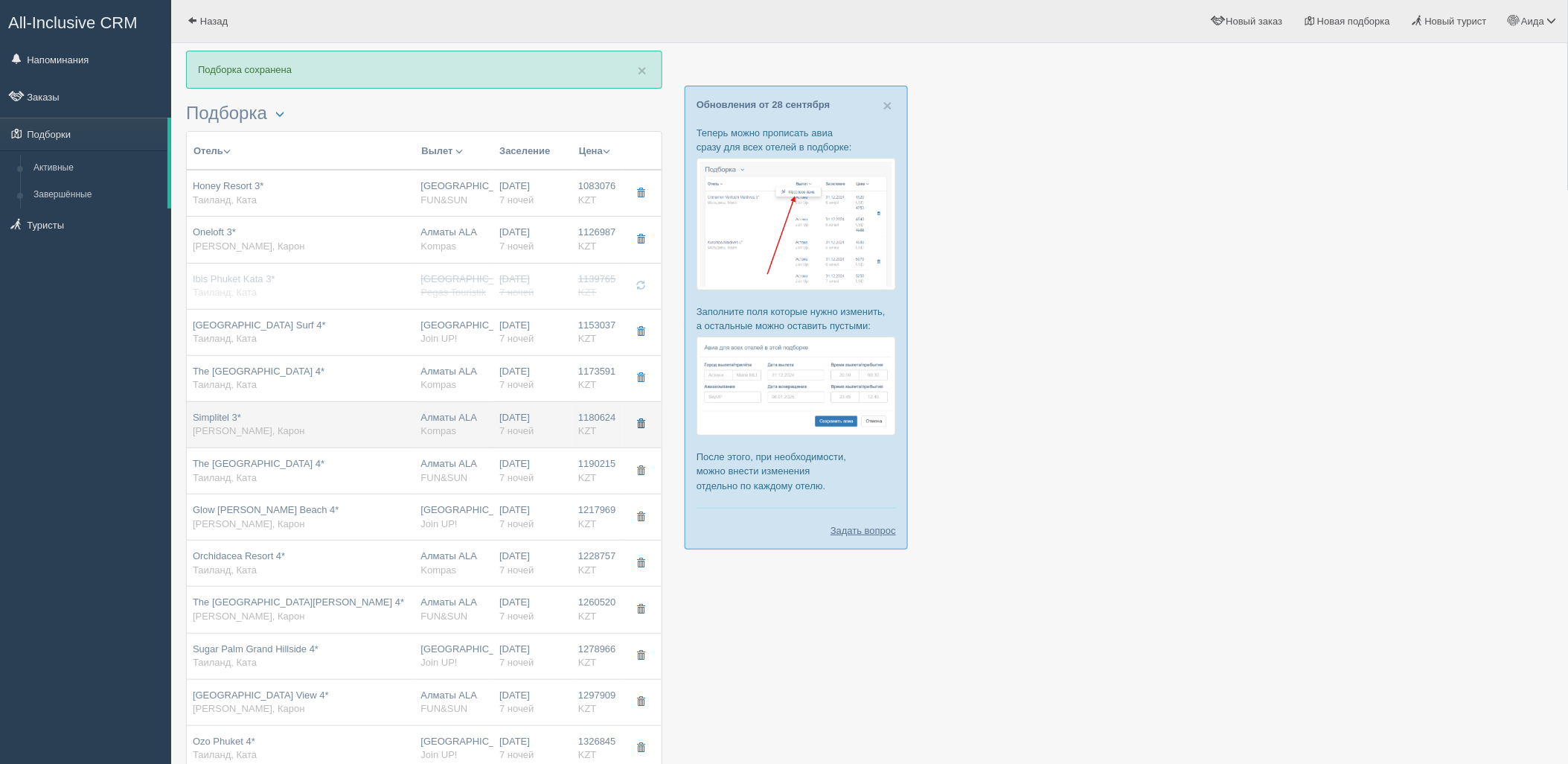
click at [634, 426] on button "button" at bounding box center [641, 424] width 26 height 22
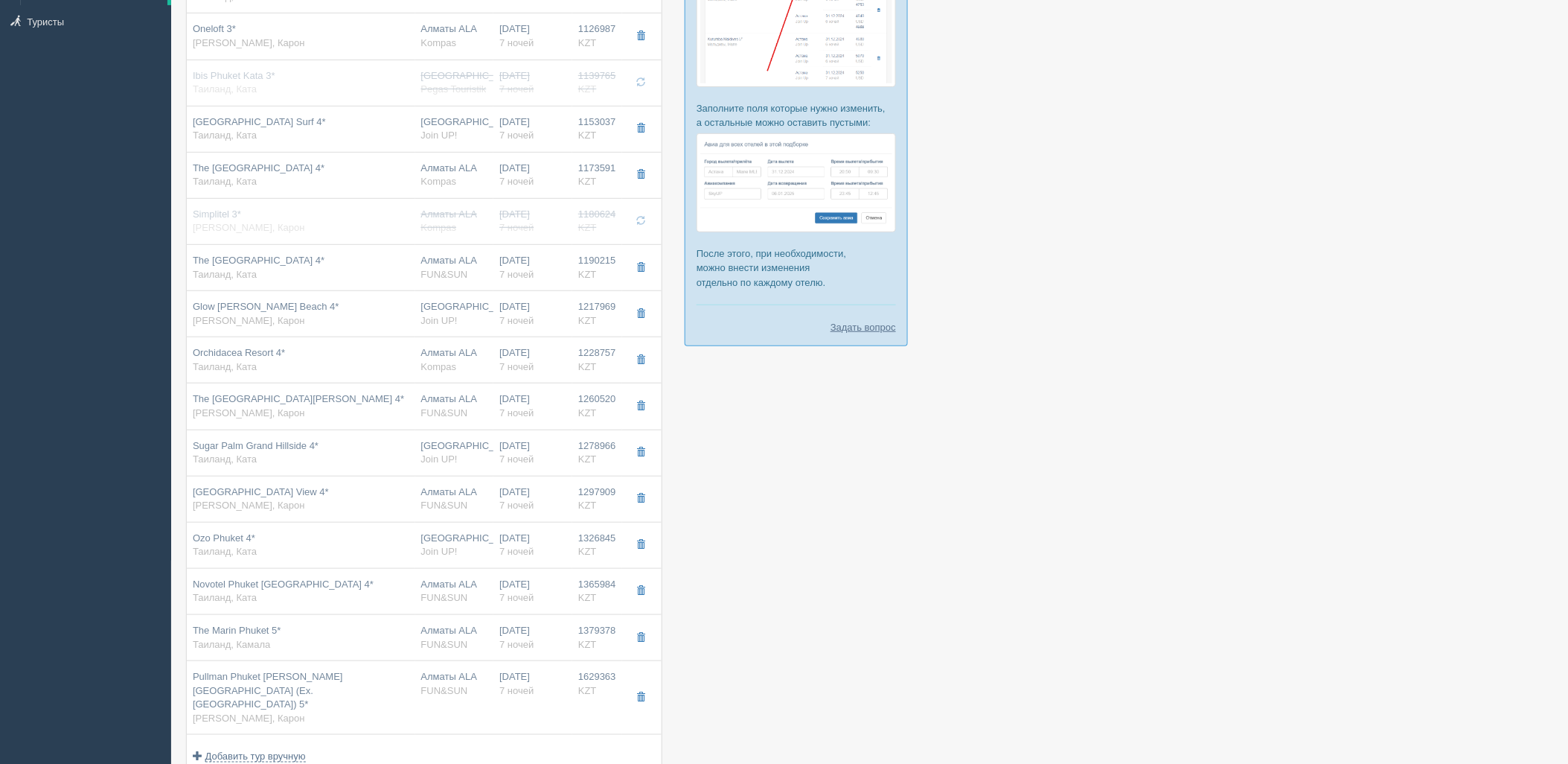
scroll to position [216, 0]
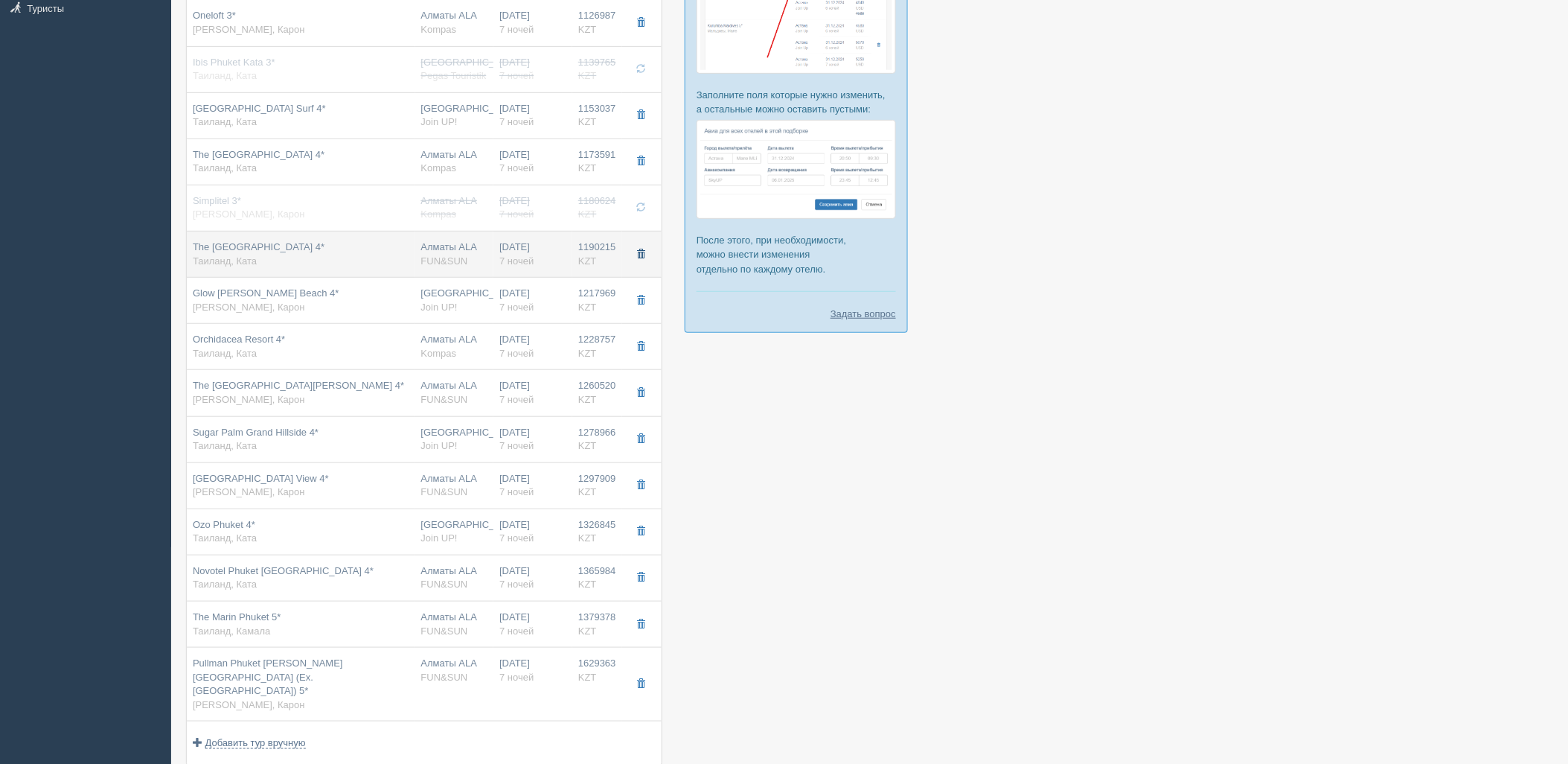
click at [631, 255] on button "button" at bounding box center [641, 255] width 26 height 22
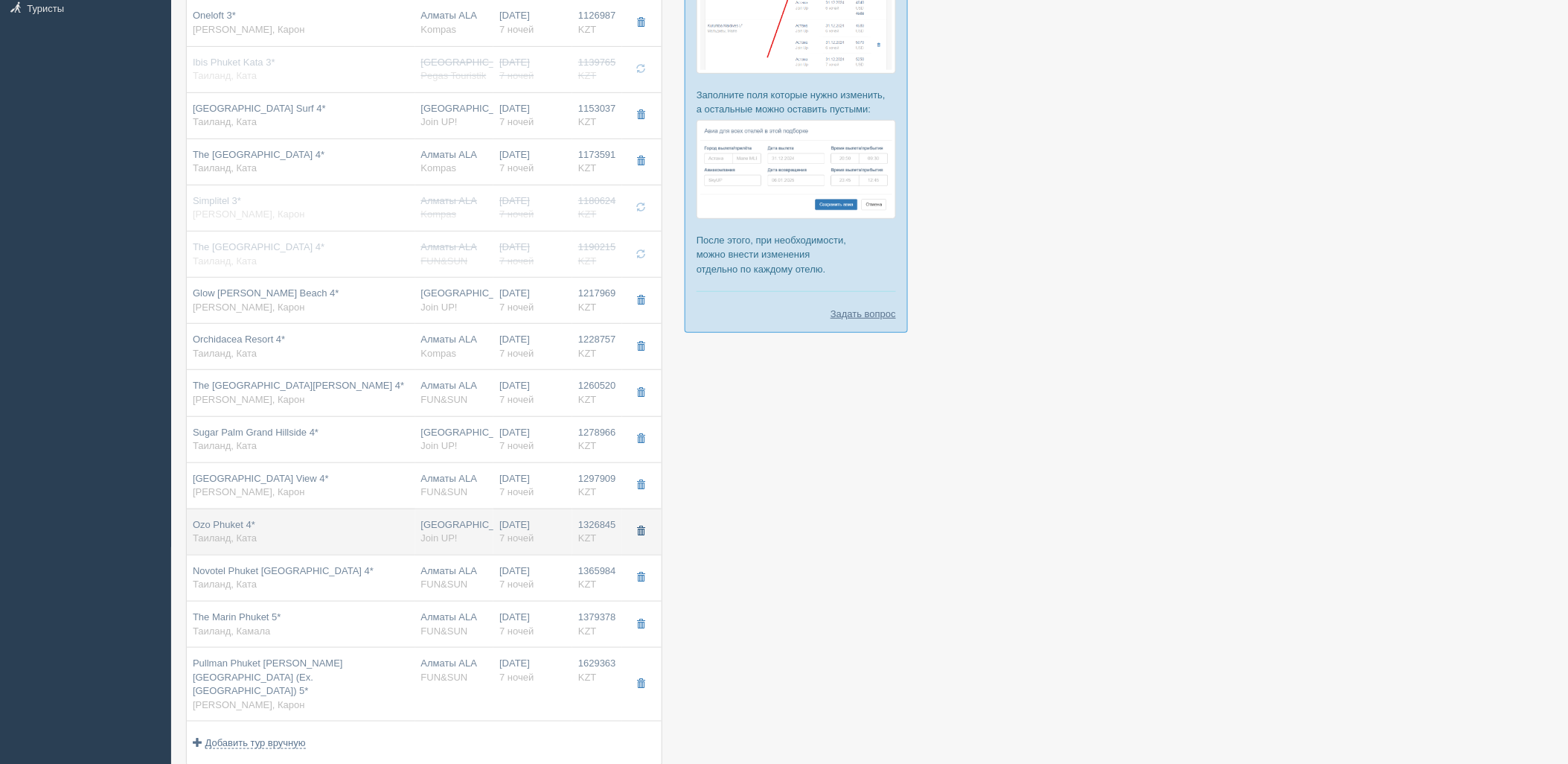
click at [644, 532] on span "button" at bounding box center [641, 531] width 9 height 9
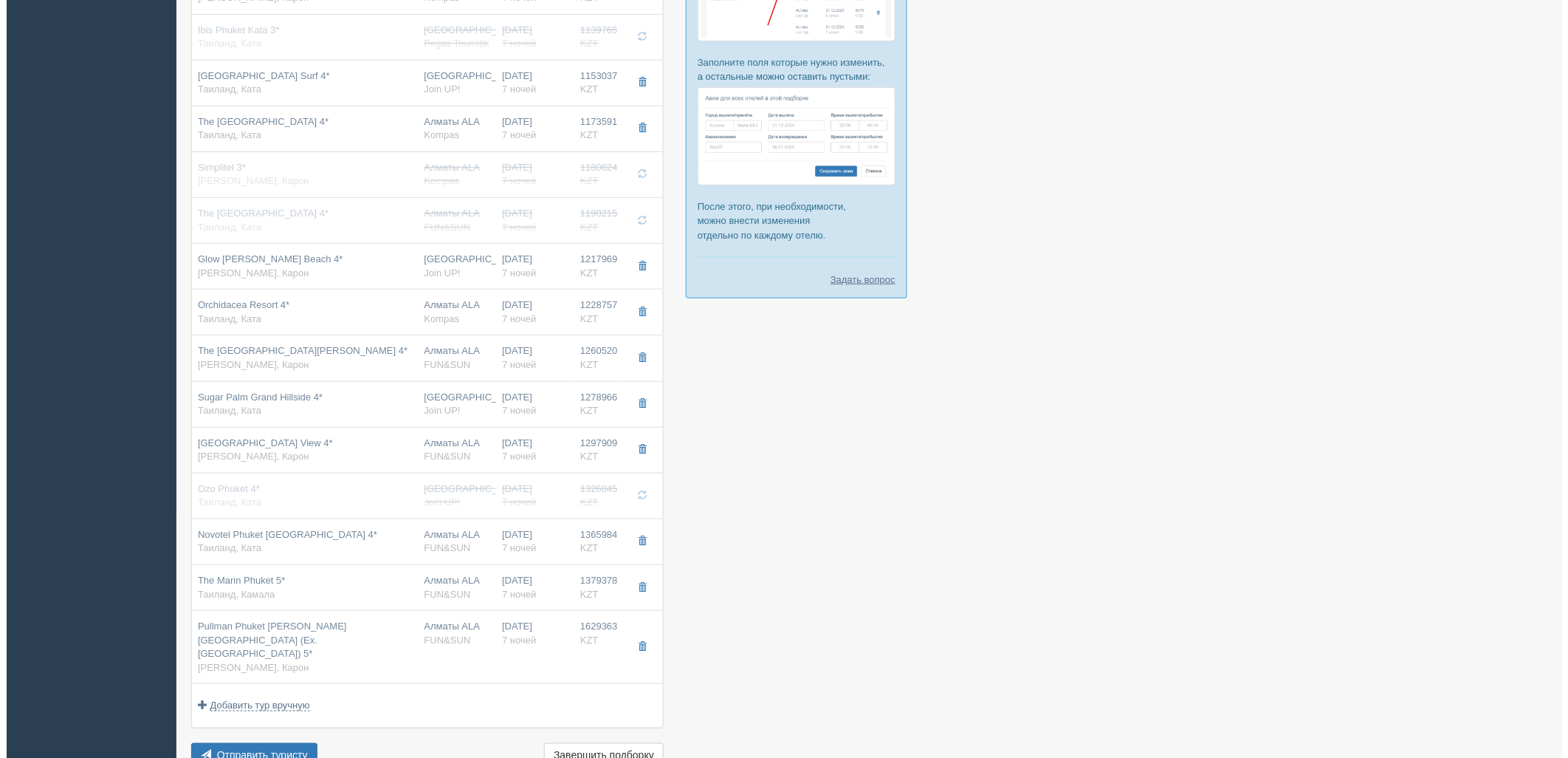
scroll to position [263, 0]
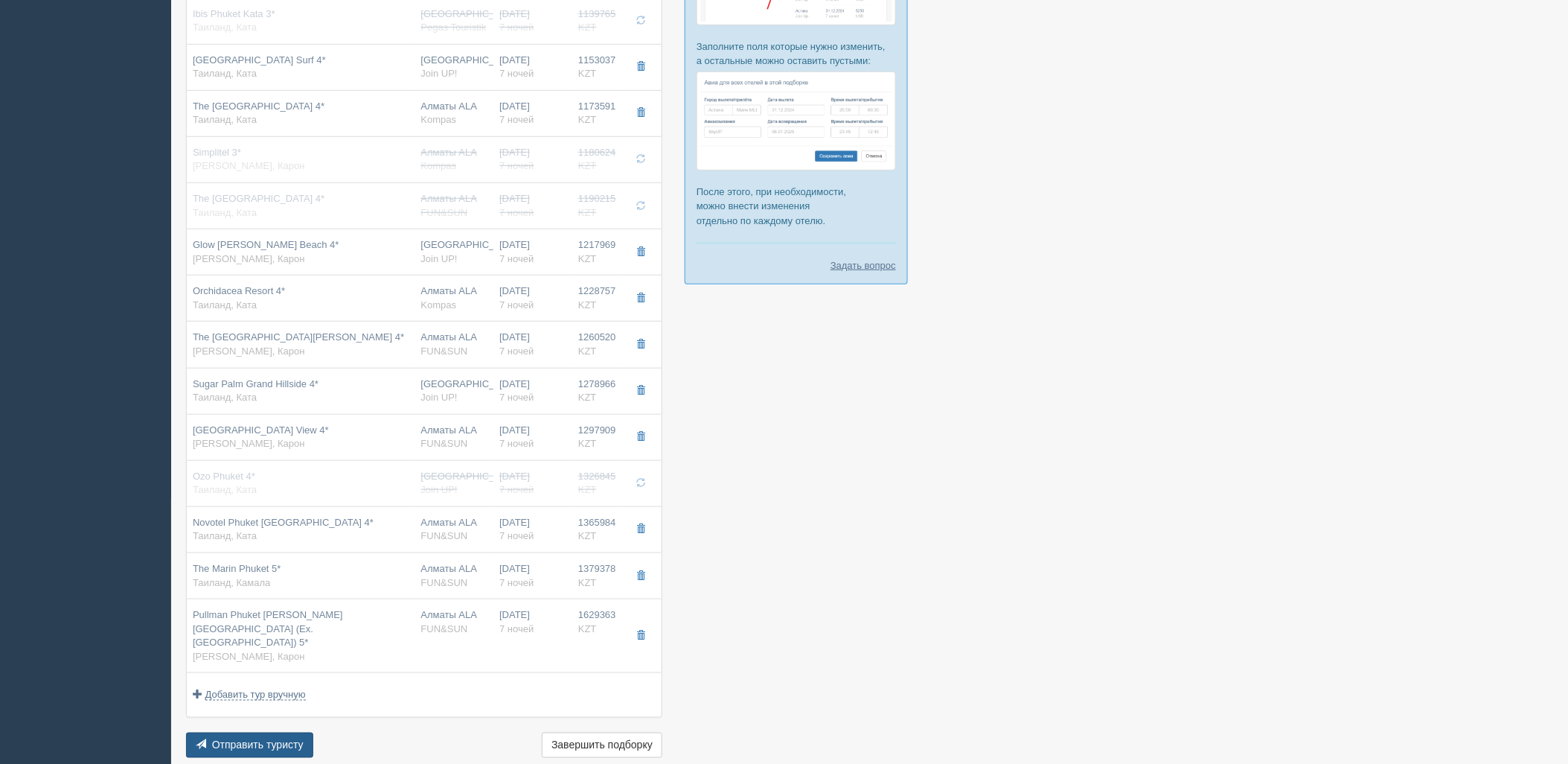
click at [302, 739] on button "Отправить туристу Отправить" at bounding box center [250, 745] width 127 height 26
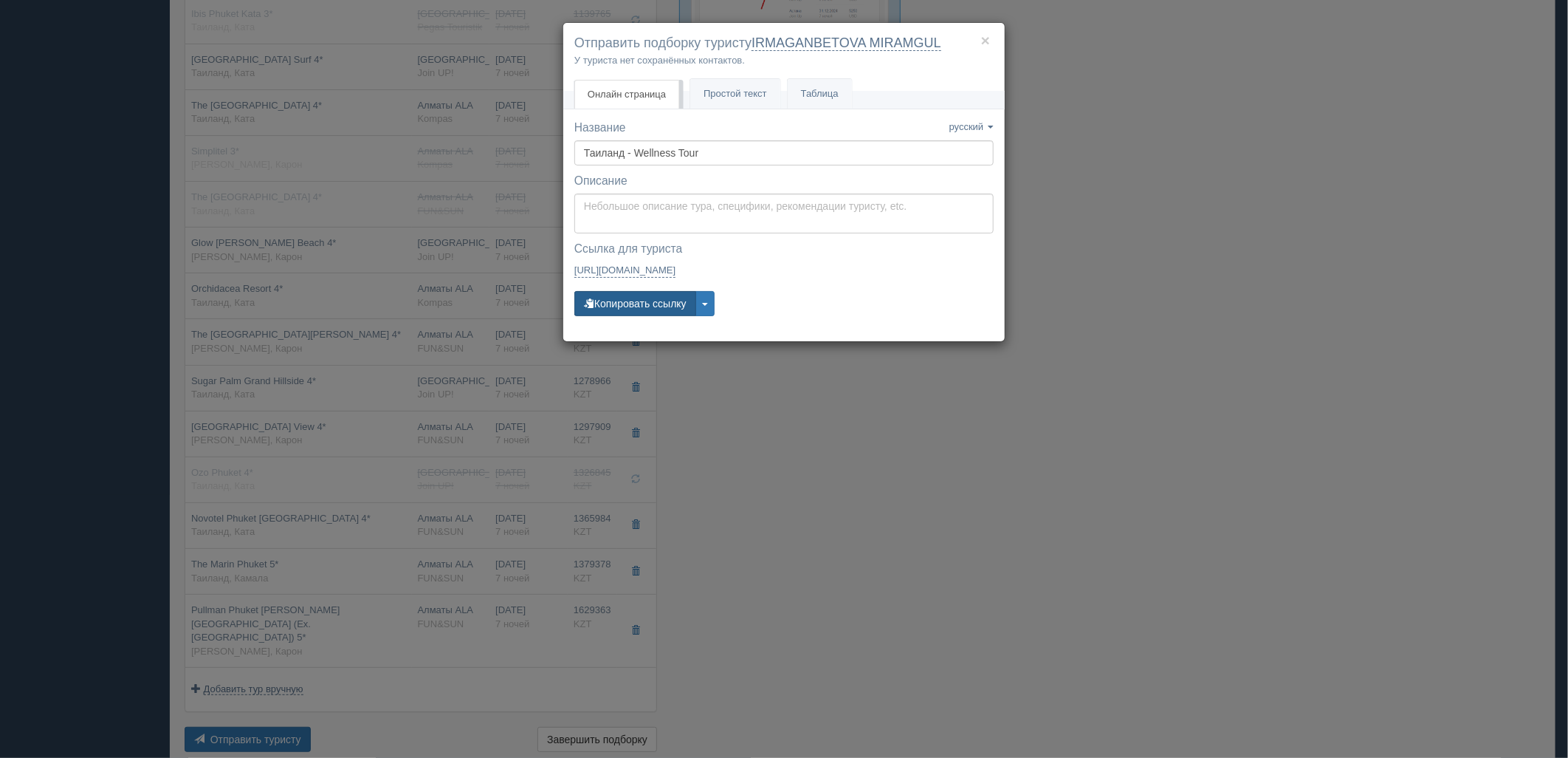
click at [682, 310] on button "Копировать ссылку" at bounding box center [636, 304] width 122 height 25
